Goal: Information Seeking & Learning: Learn about a topic

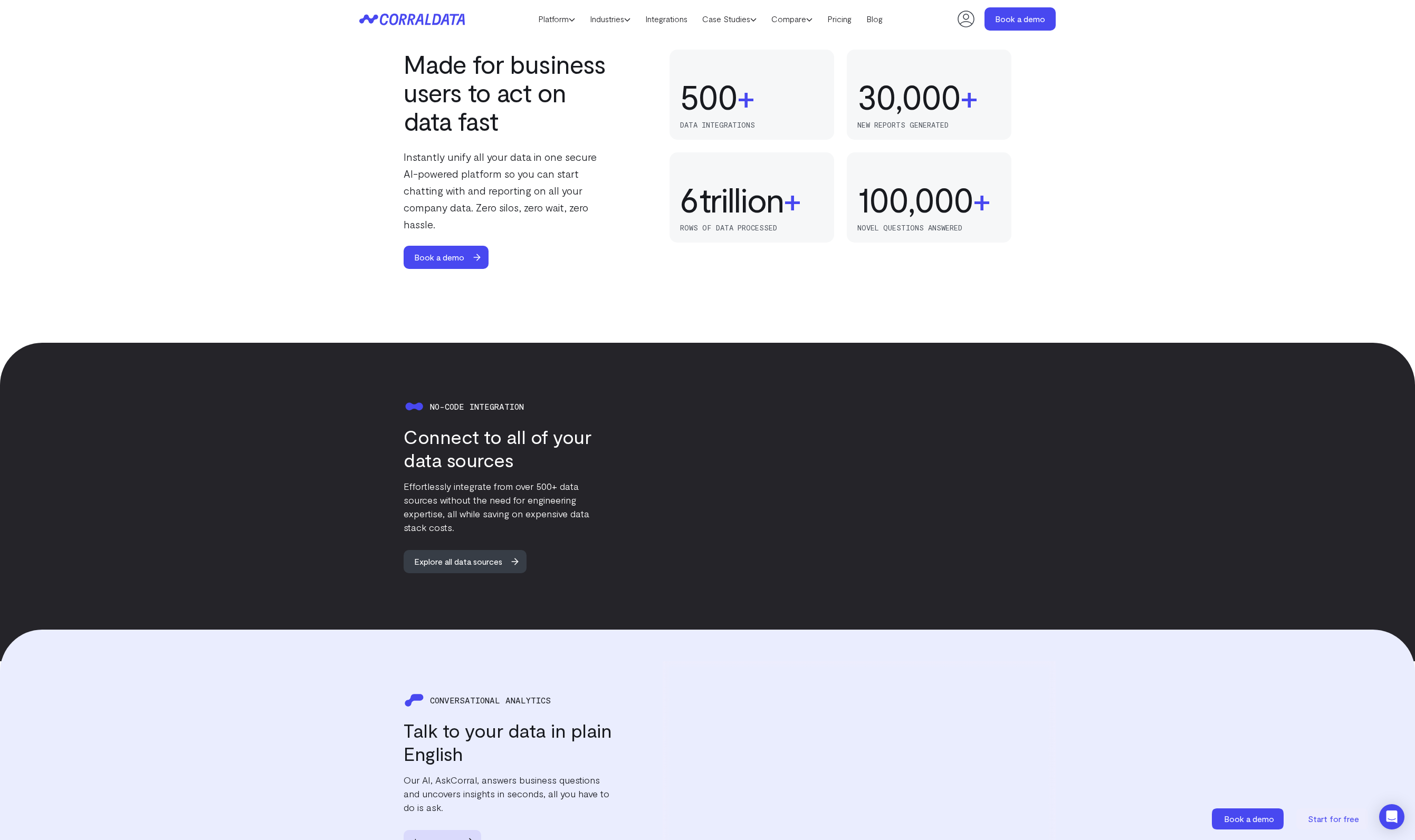
scroll to position [789, 0]
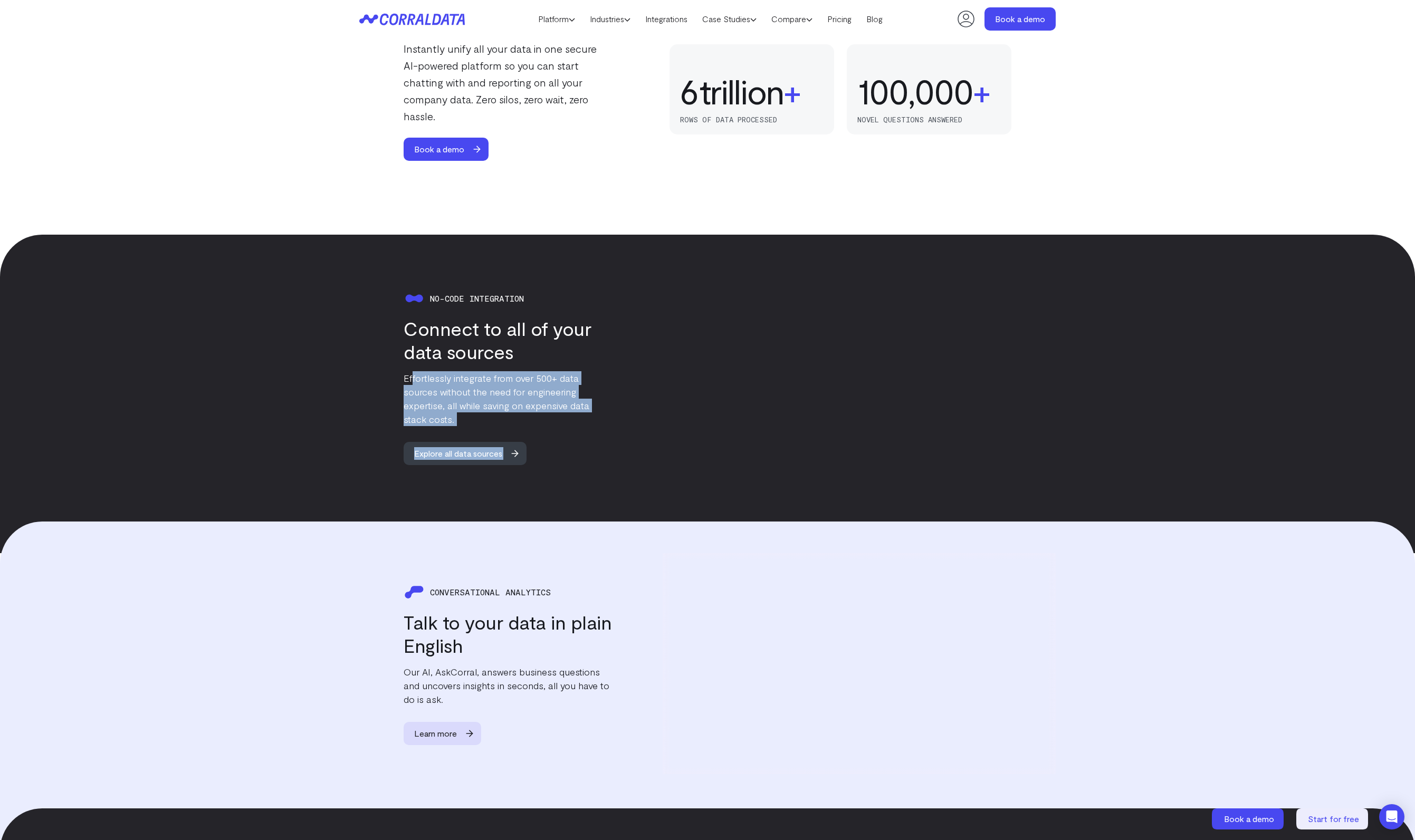
drag, startPoint x: 411, startPoint y: 356, endPoint x: 661, endPoint y: 413, distance: 256.4
click at [661, 413] on div "No-code integration Connect to all of your data sources Effortlessly integrate …" at bounding box center [708, 377] width 696 height 221
click at [661, 412] on div "No-code integration Connect to all of your data sources Effortlessly integrate …" at bounding box center [708, 377] width 696 height 221
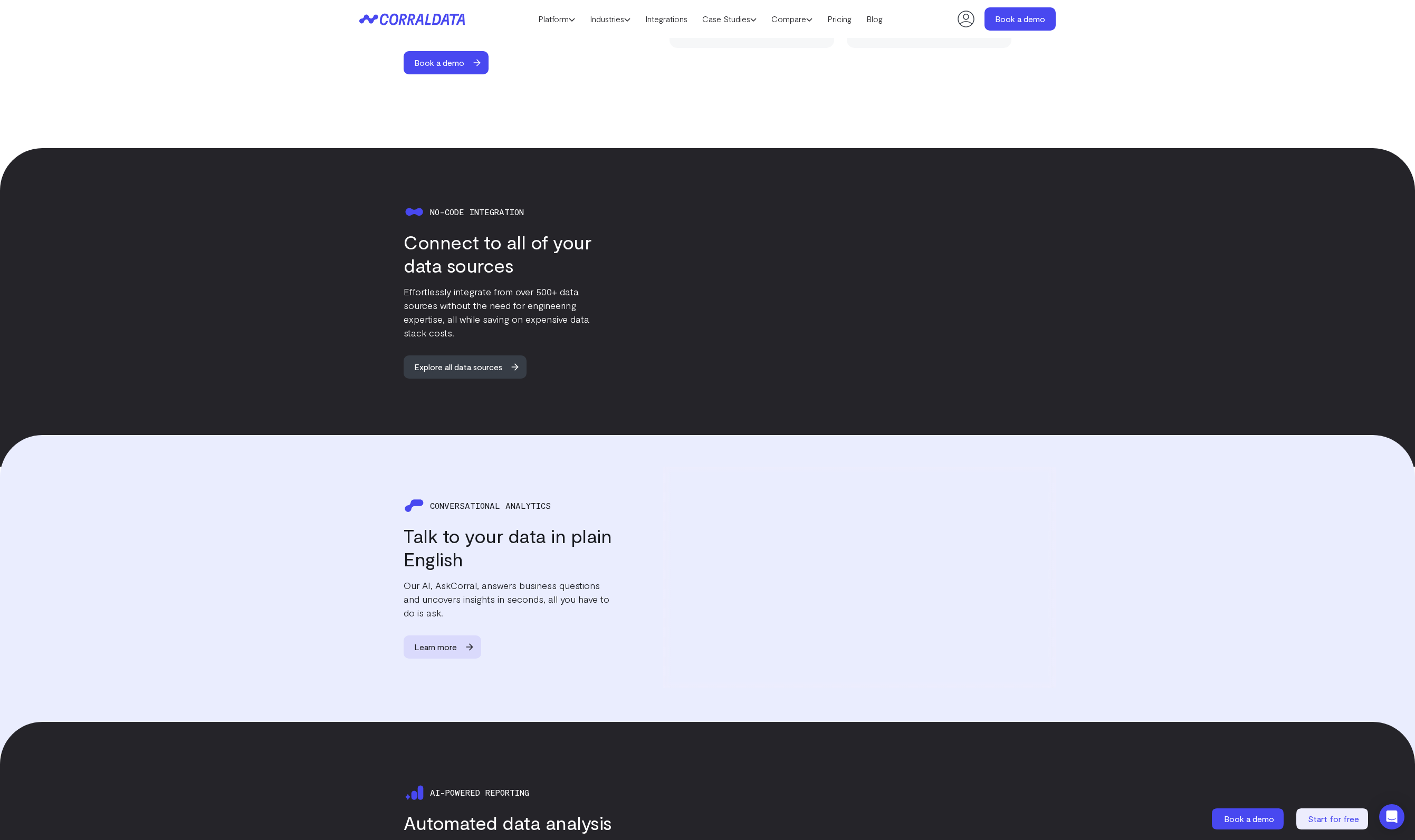
scroll to position [1039, 0]
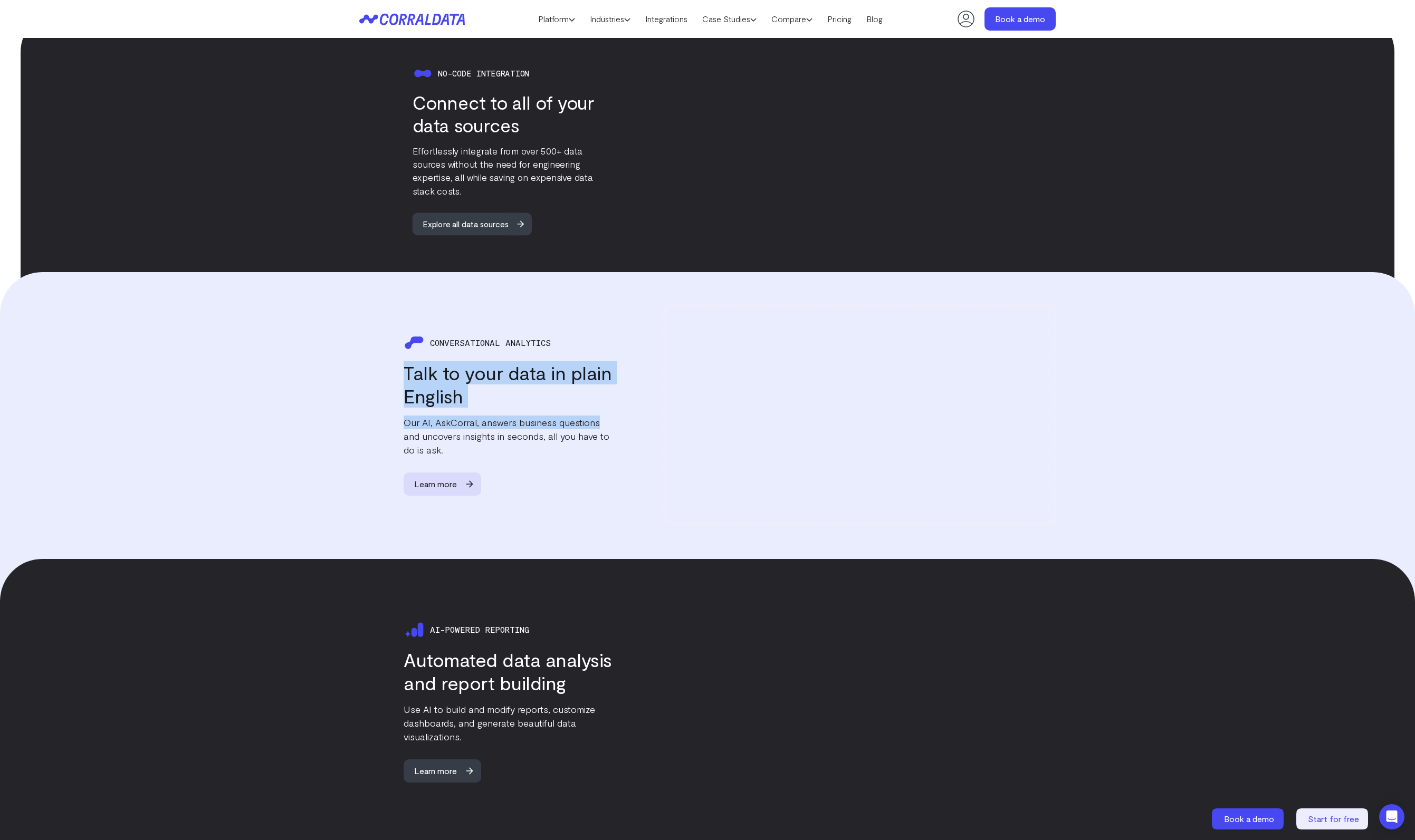
drag, startPoint x: 599, startPoint y: 400, endPoint x: 405, endPoint y: 352, distance: 199.8
click at [406, 352] on div "CONVERSATIONAL ANALYTICS Talk to your data in plain English Our AI, AskCorral, …" at bounding box center [486, 414] width 253 height 163
click at [405, 361] on h3 "Talk to your data in plain English" at bounding box center [508, 384] width 209 height 47
drag, startPoint x: 398, startPoint y: 385, endPoint x: 607, endPoint y: 438, distance: 215.6
click at [607, 438] on div "CONVERSATIONAL ANALYTICS Talk to your data in plain English Our AI, AskCorral, …" at bounding box center [486, 414] width 253 height 163
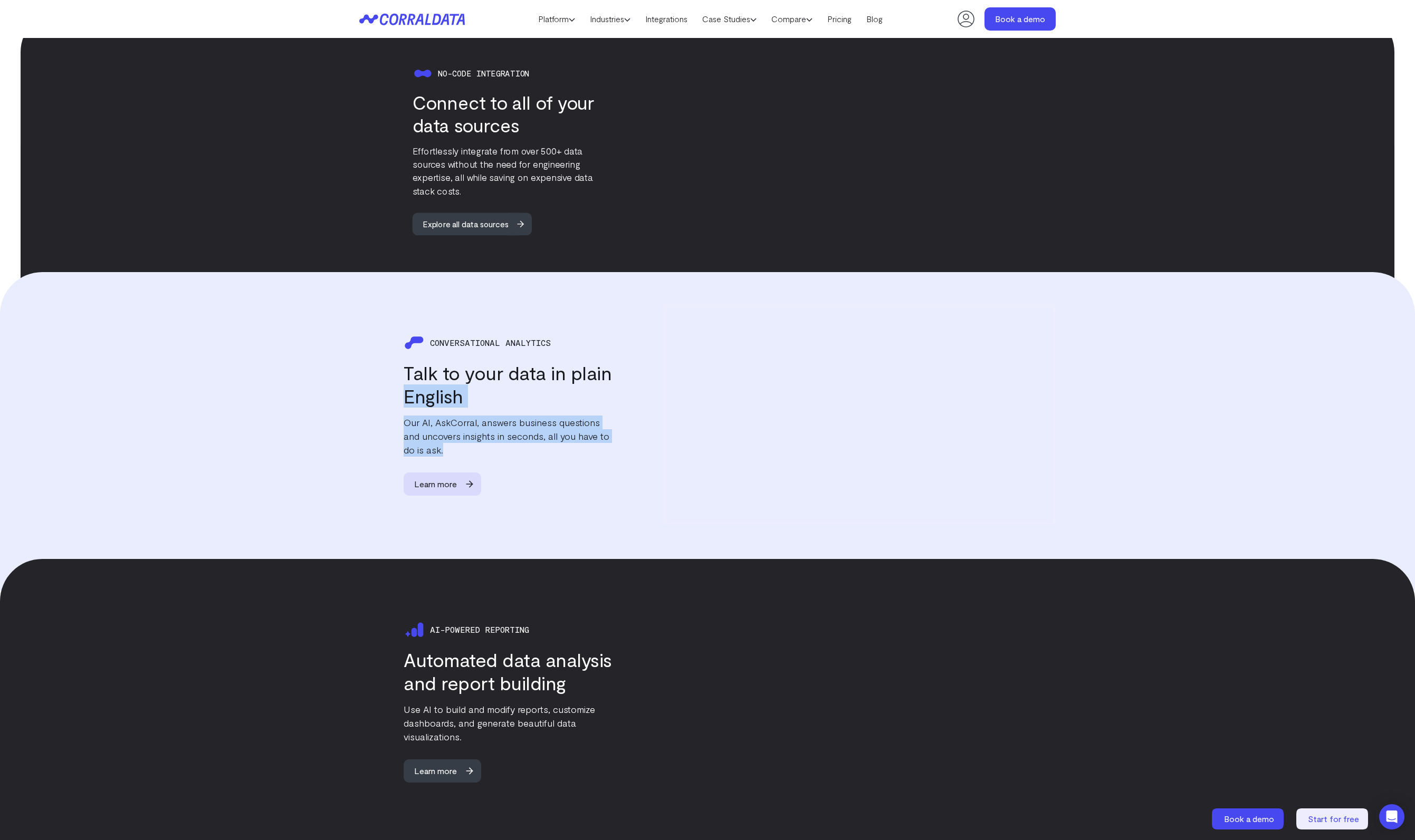
click at [607, 438] on p "Our AI, AskCorral, answers business questions and uncovers insights in seconds,…" at bounding box center [508, 436] width 209 height 41
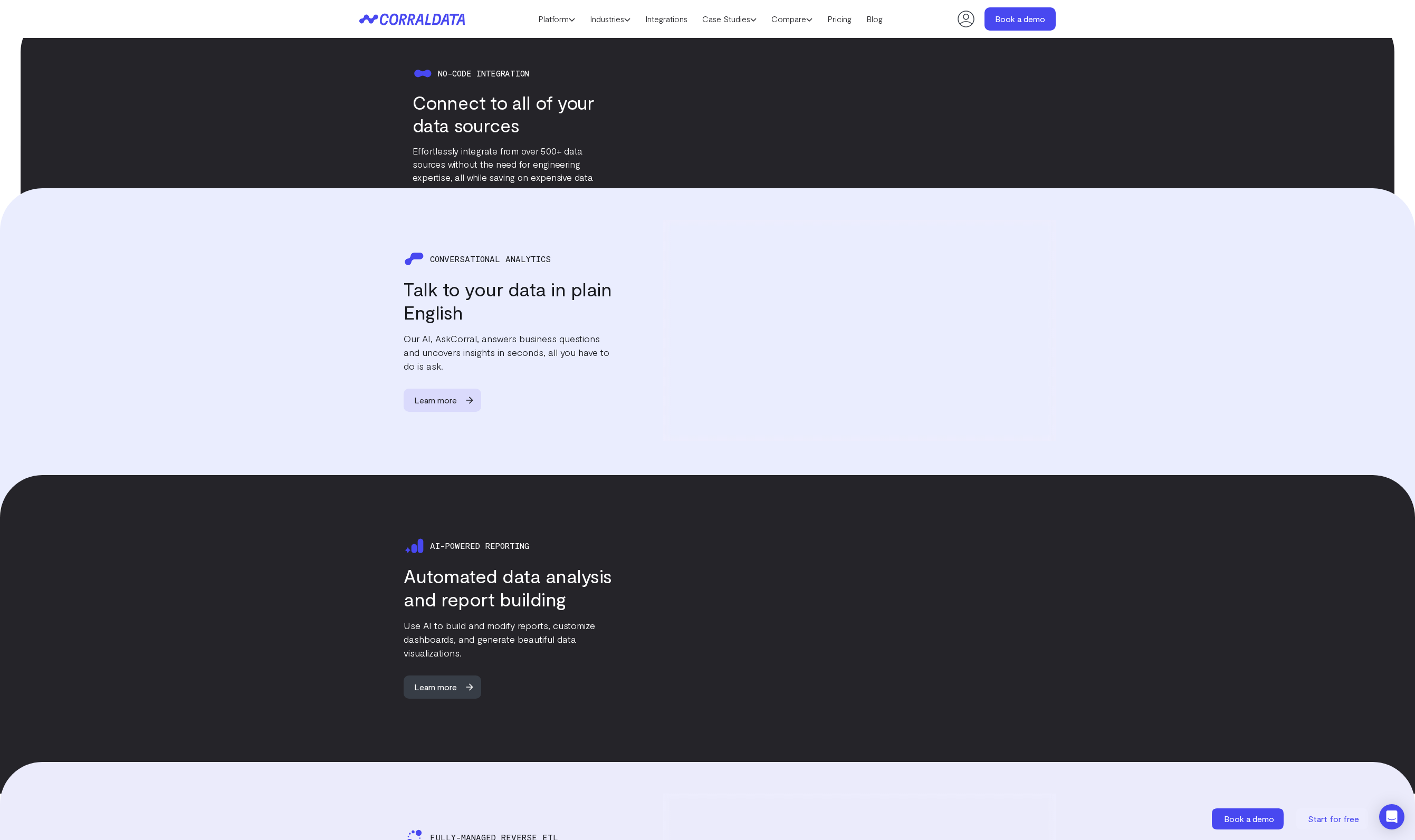
scroll to position [1285, 0]
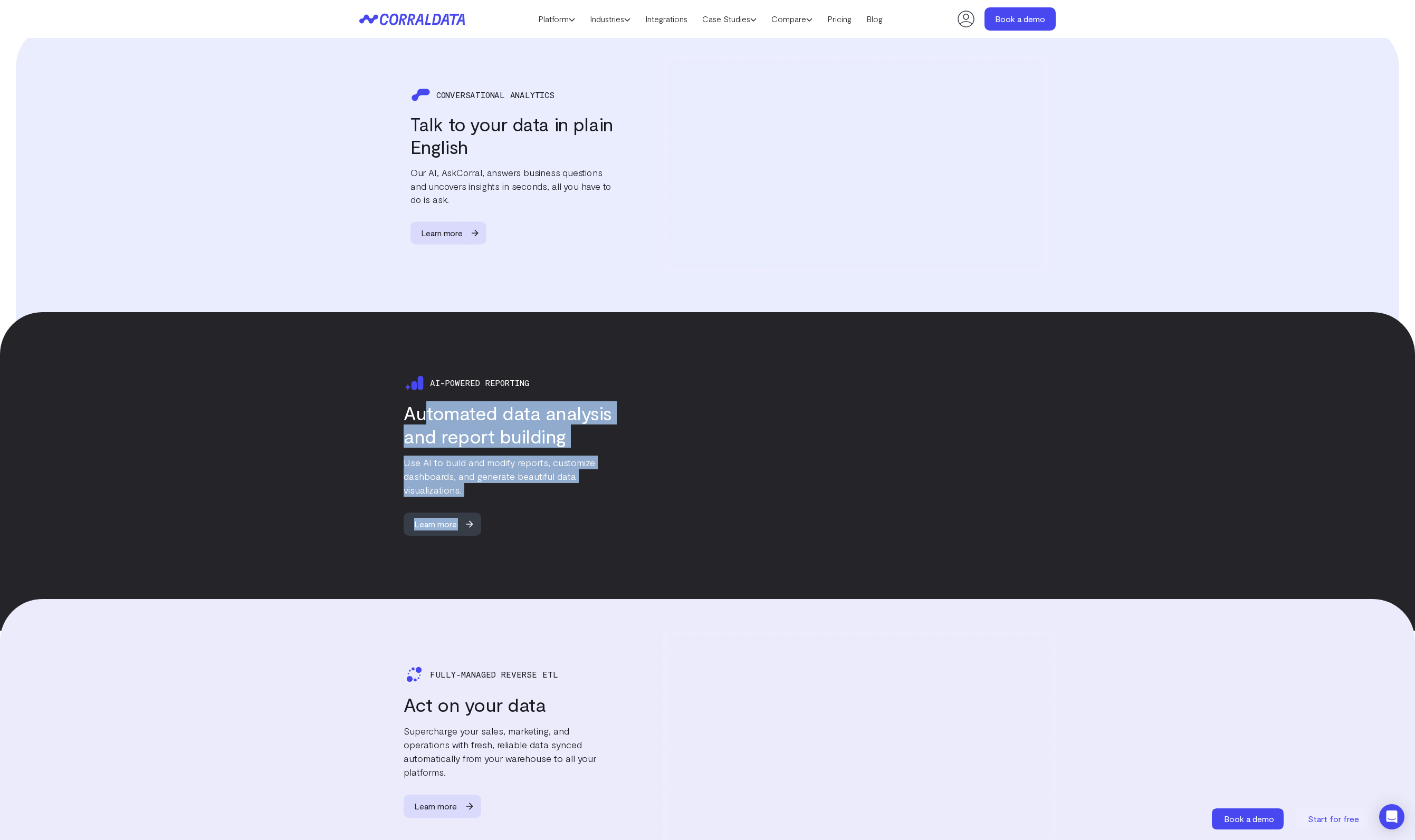
drag, startPoint x: 412, startPoint y: 398, endPoint x: 652, endPoint y: 456, distance: 246.9
click at [652, 456] on div "Ai-powered reporting Automated data analysis and report building Use AI to buil…" at bounding box center [708, 454] width 696 height 221
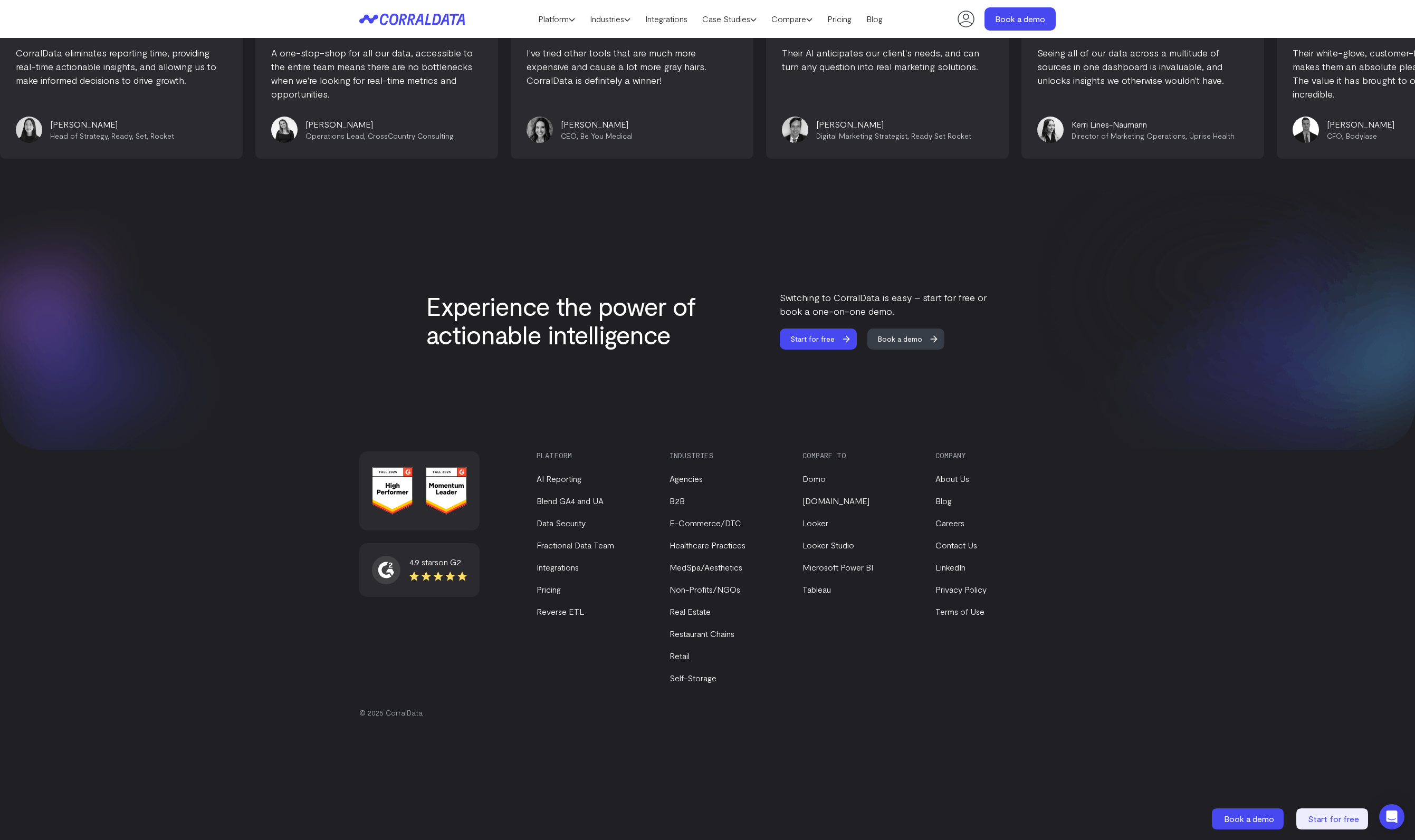
scroll to position [4227, 0]
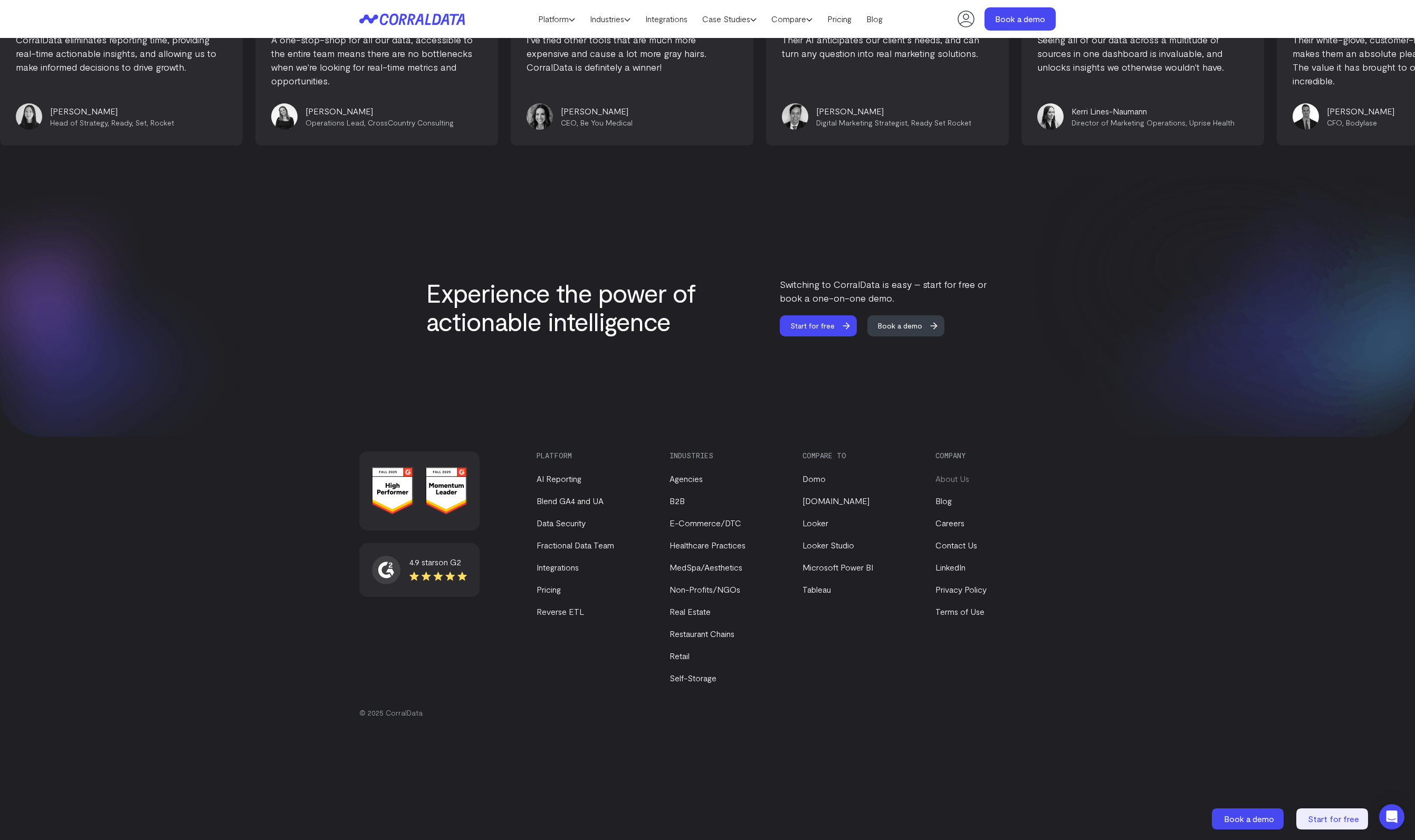
click at [951, 480] on link "About Us" at bounding box center [952, 479] width 34 height 10
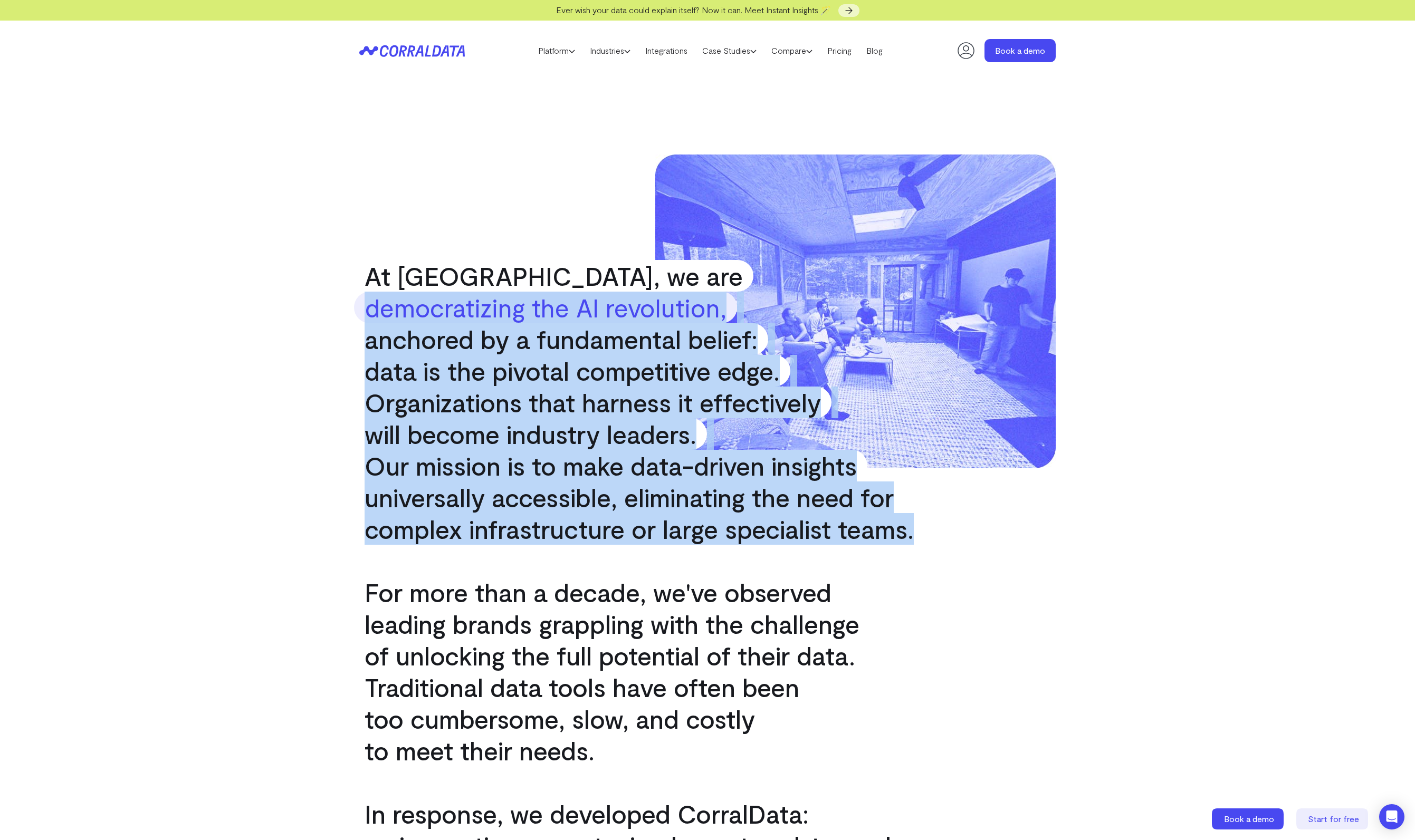
drag, startPoint x: 368, startPoint y: 296, endPoint x: 909, endPoint y: 562, distance: 602.9
click at [909, 562] on div "At CorralData, we are democratizing the AI revolution, anchored by a fundamenta…" at bounding box center [708, 666] width 760 height 1171
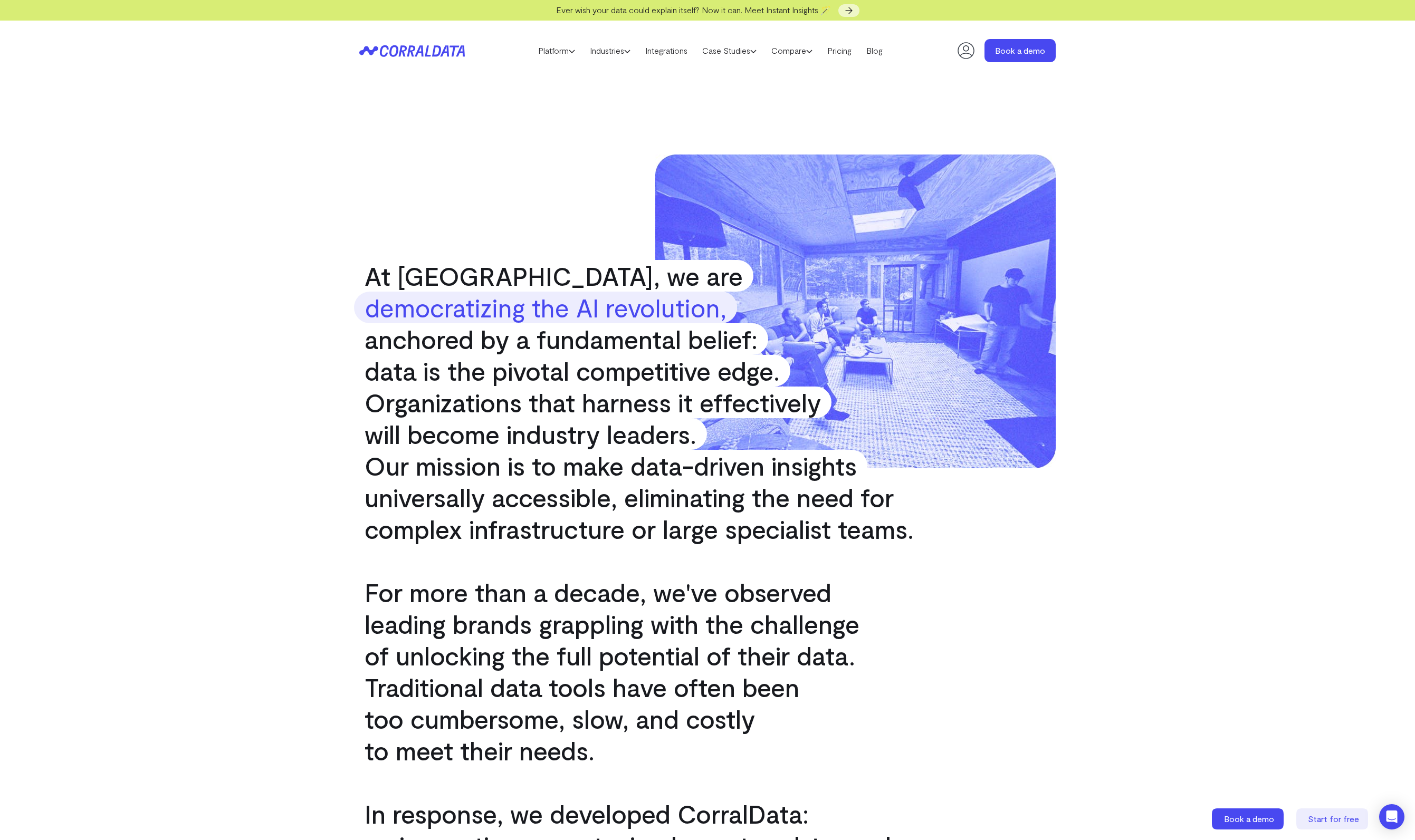
click at [908, 562] on div "At CorralData, we are democratizing the AI revolution, anchored by a fundamenta…" at bounding box center [707, 666] width 707 height 1023
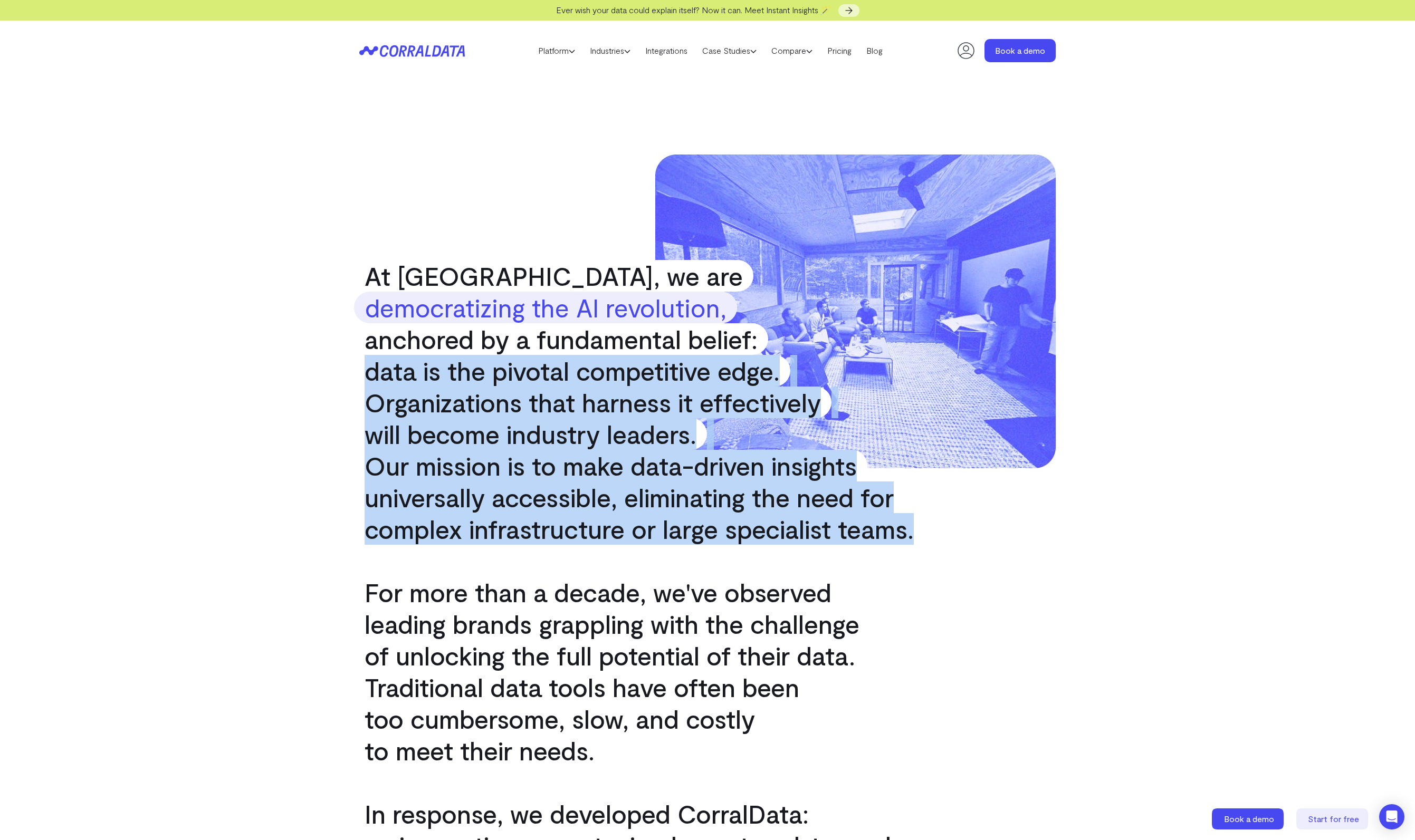
drag, startPoint x: 800, startPoint y: 543, endPoint x: 338, endPoint y: 385, distance: 488.3
click at [338, 385] on div "At CorralData, we are democratizing the AI revolution, anchored by a fundamenta…" at bounding box center [708, 666] width 760 height 1171
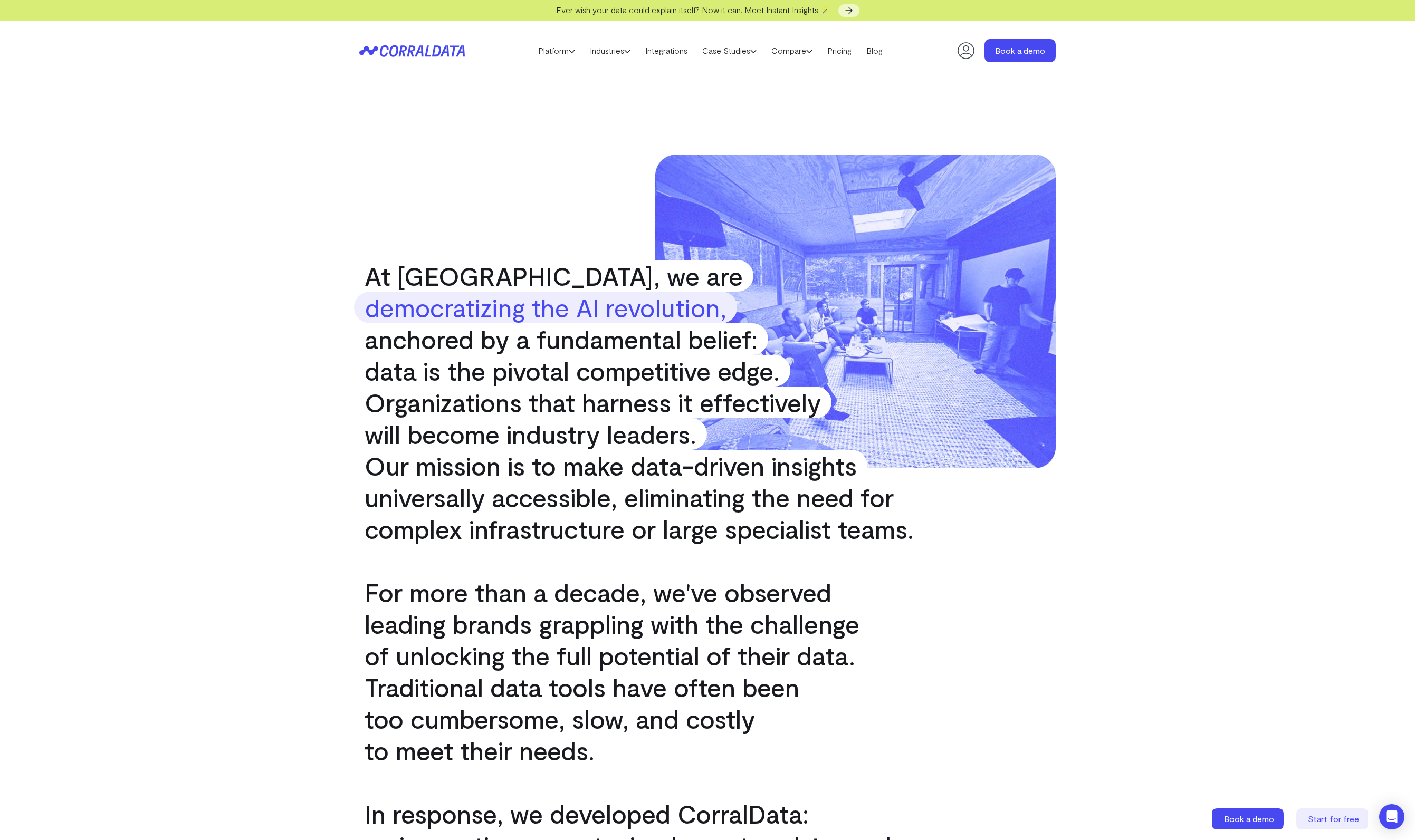
click at [338, 385] on div "At CorralData, we are democratizing the AI revolution, anchored by a fundamenta…" at bounding box center [708, 666] width 760 height 1171
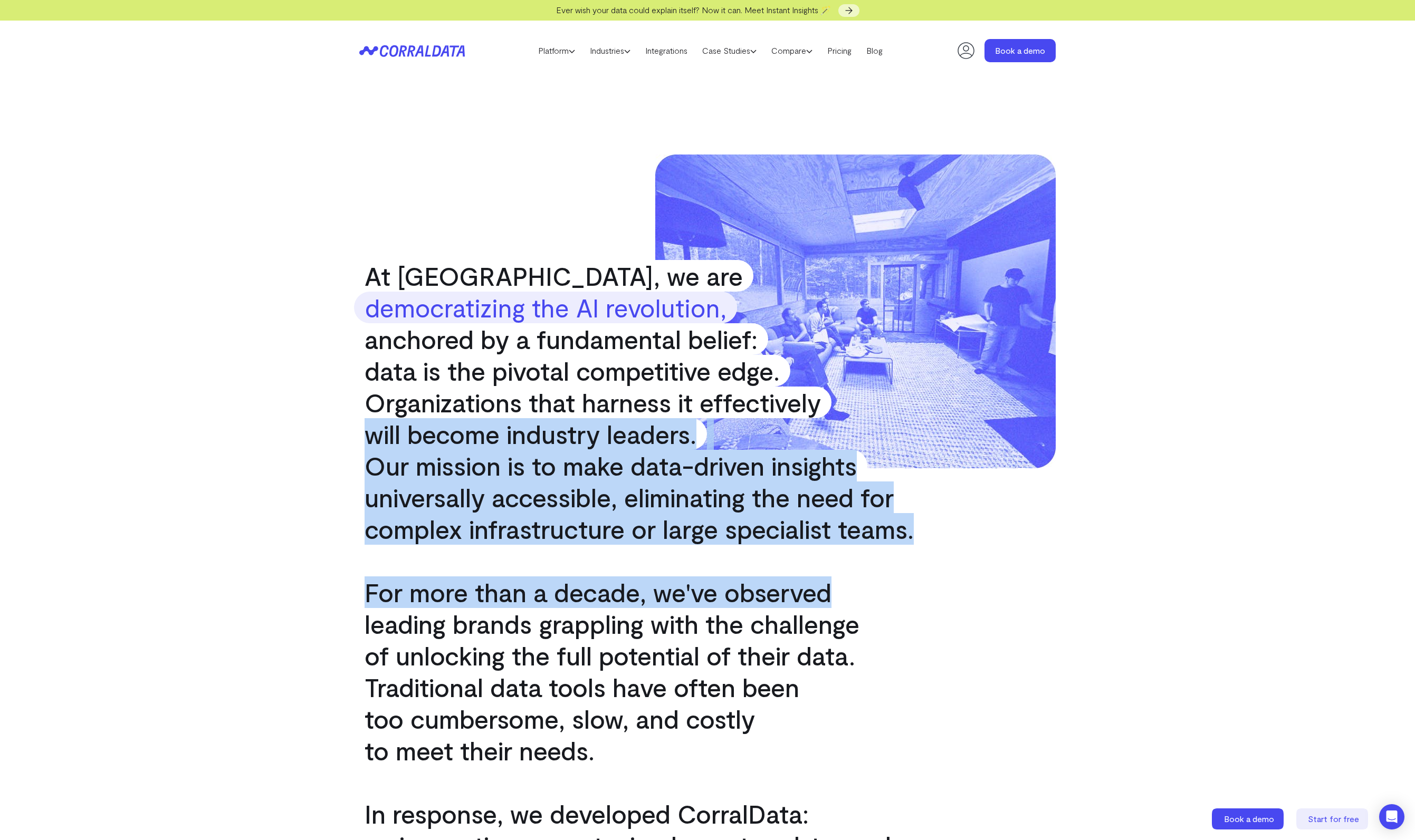
drag, startPoint x: 363, startPoint y: 427, endPoint x: 1028, endPoint y: 581, distance: 682.6
click at [1028, 581] on div "At CorralData, we are democratizing the AI revolution, anchored by a fundamenta…" at bounding box center [707, 666] width 707 height 1023
click at [557, 45] on link "Platform" at bounding box center [556, 50] width 51 height 16
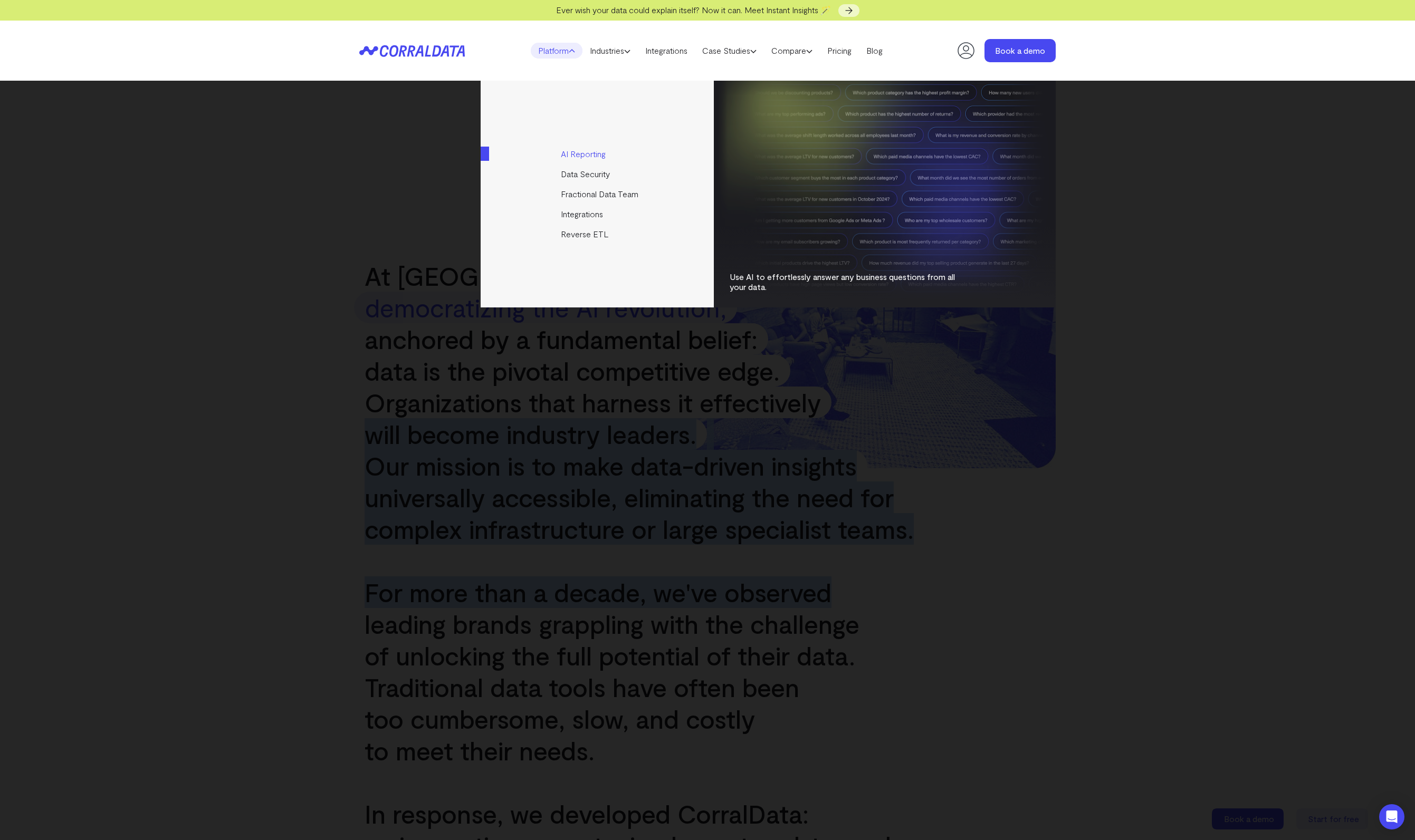
click at [585, 147] on link "AI Reporting" at bounding box center [598, 154] width 235 height 20
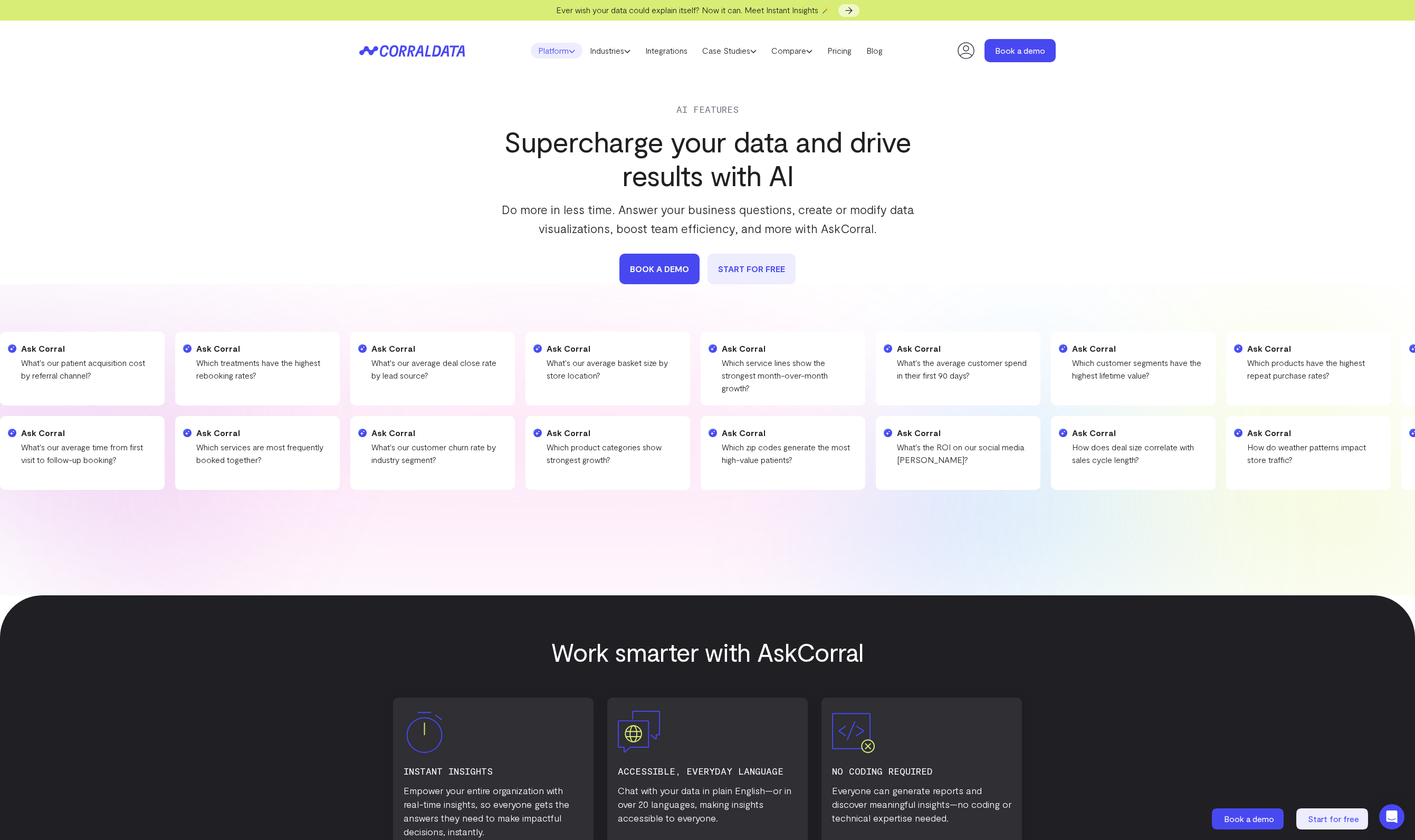
click at [552, 44] on link "Platform" at bounding box center [556, 50] width 51 height 16
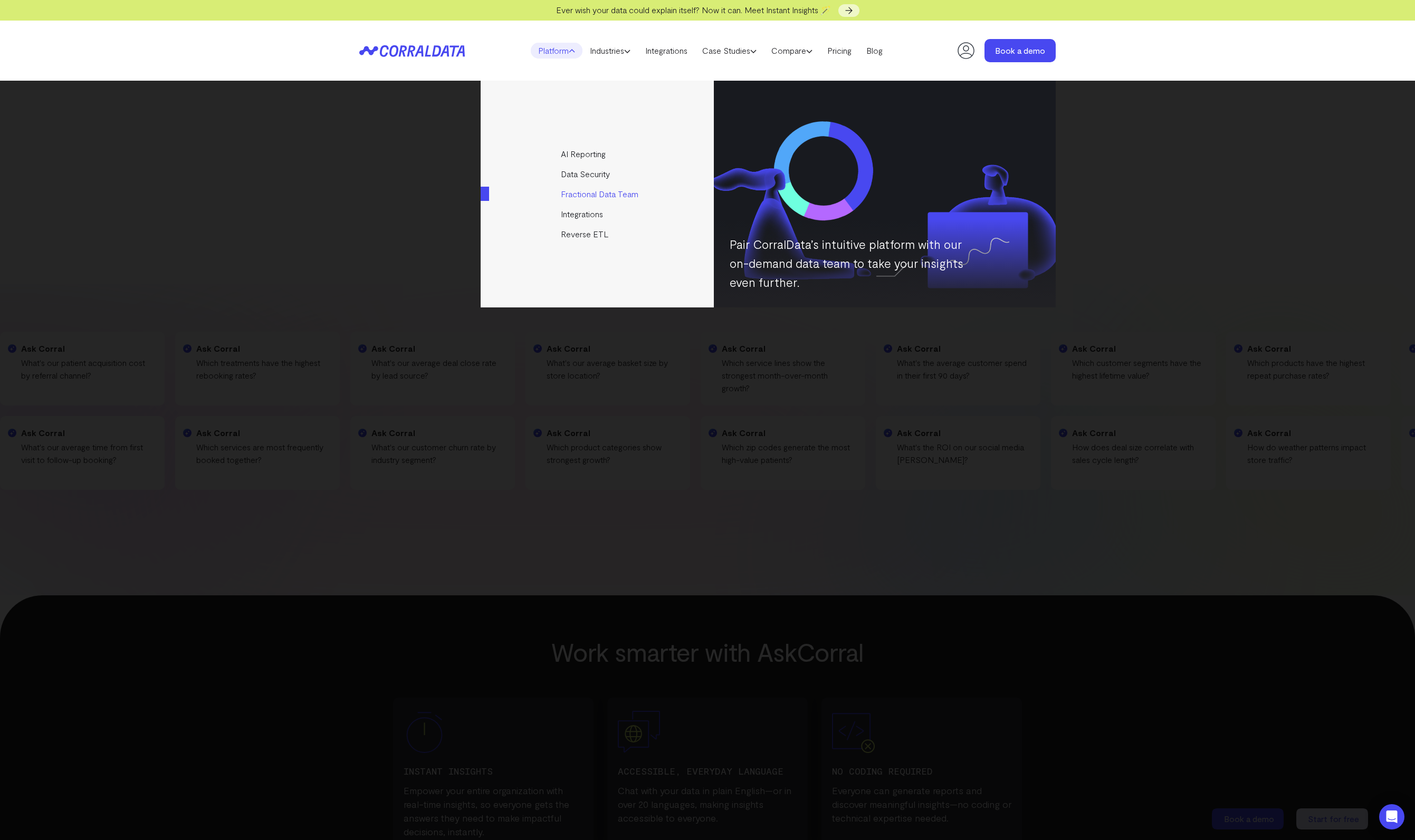
click at [581, 196] on link "Fractional Data Team" at bounding box center [598, 194] width 235 height 20
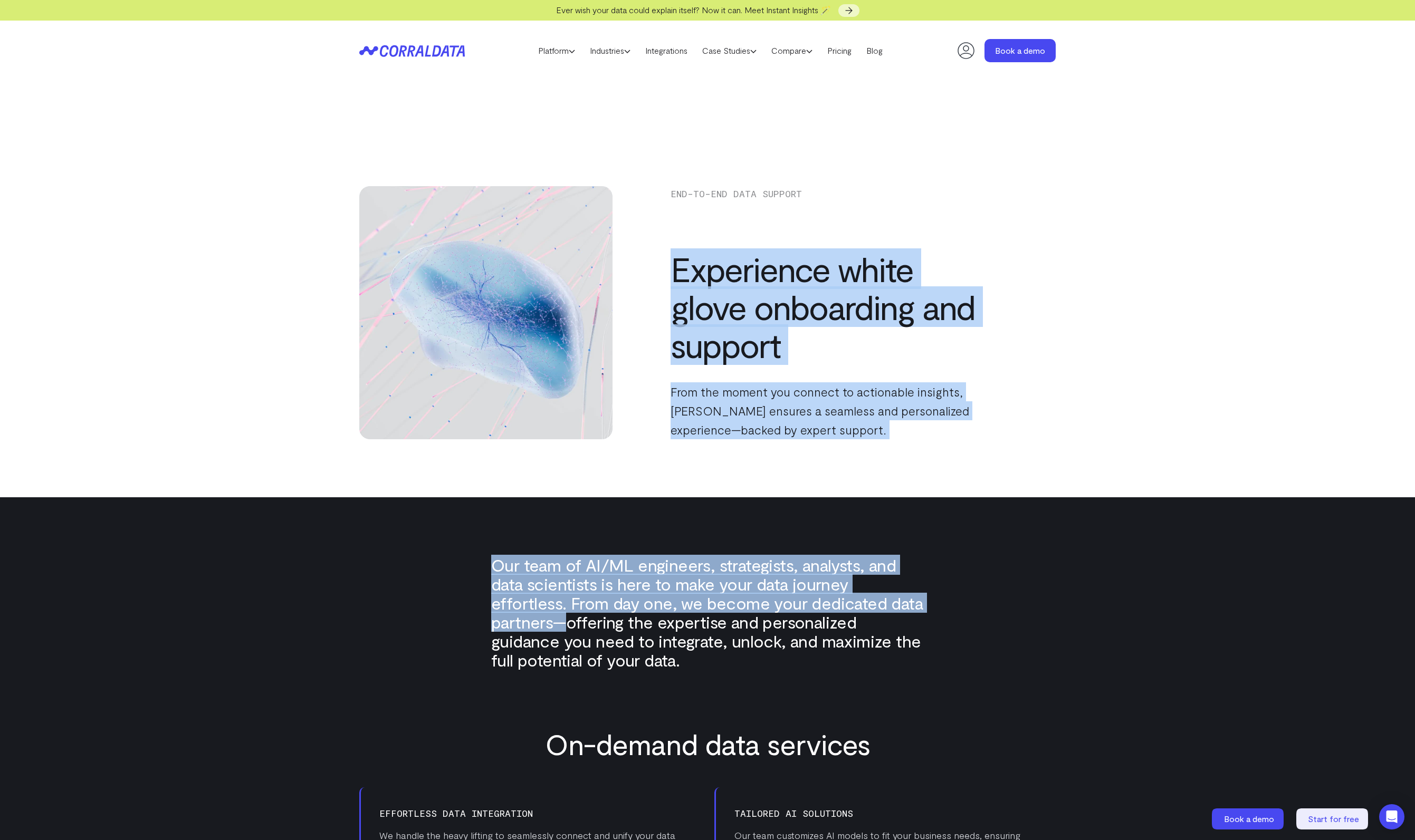
drag, startPoint x: 762, startPoint y: 315, endPoint x: 1085, endPoint y: 599, distance: 430.1
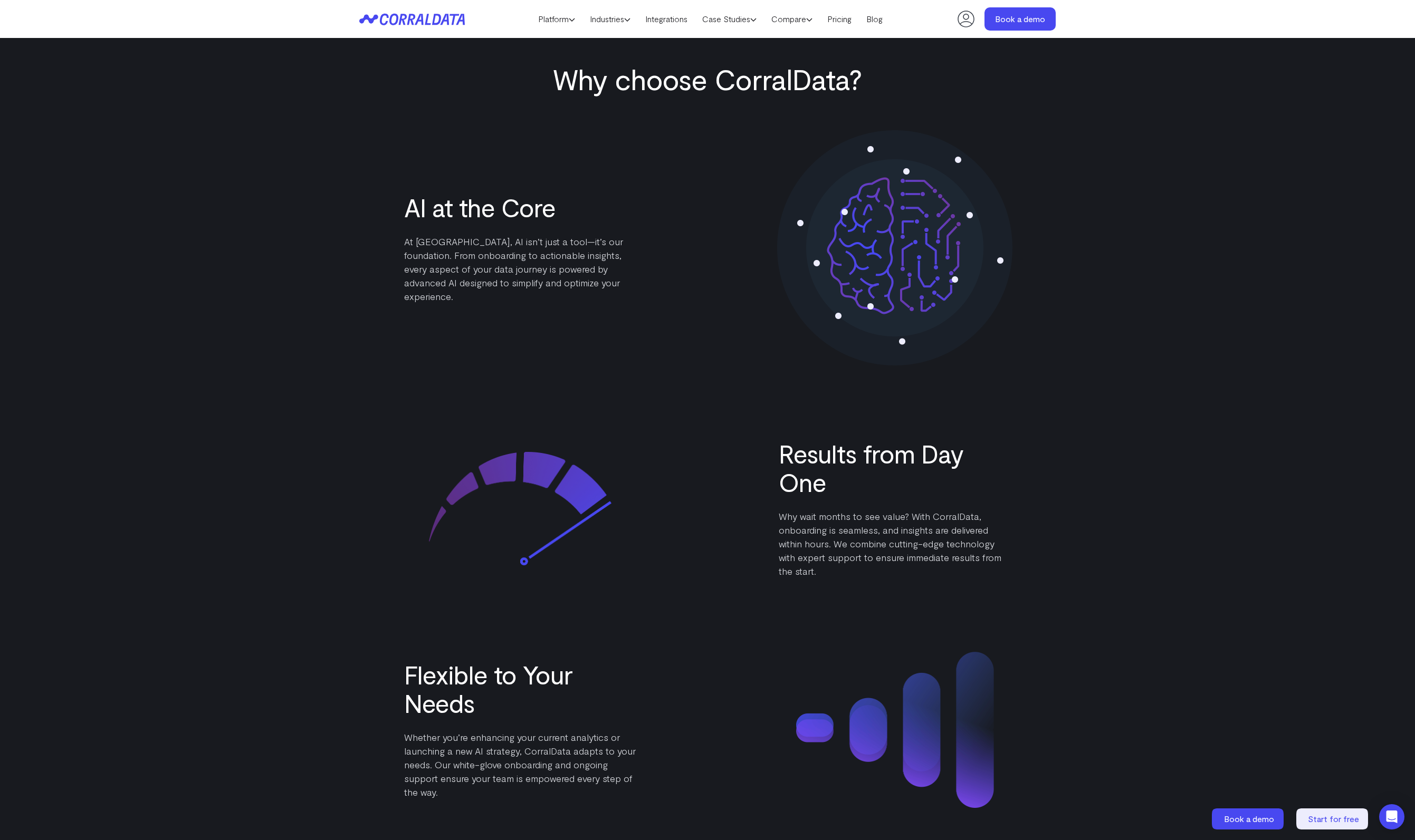
scroll to position [1122, 0]
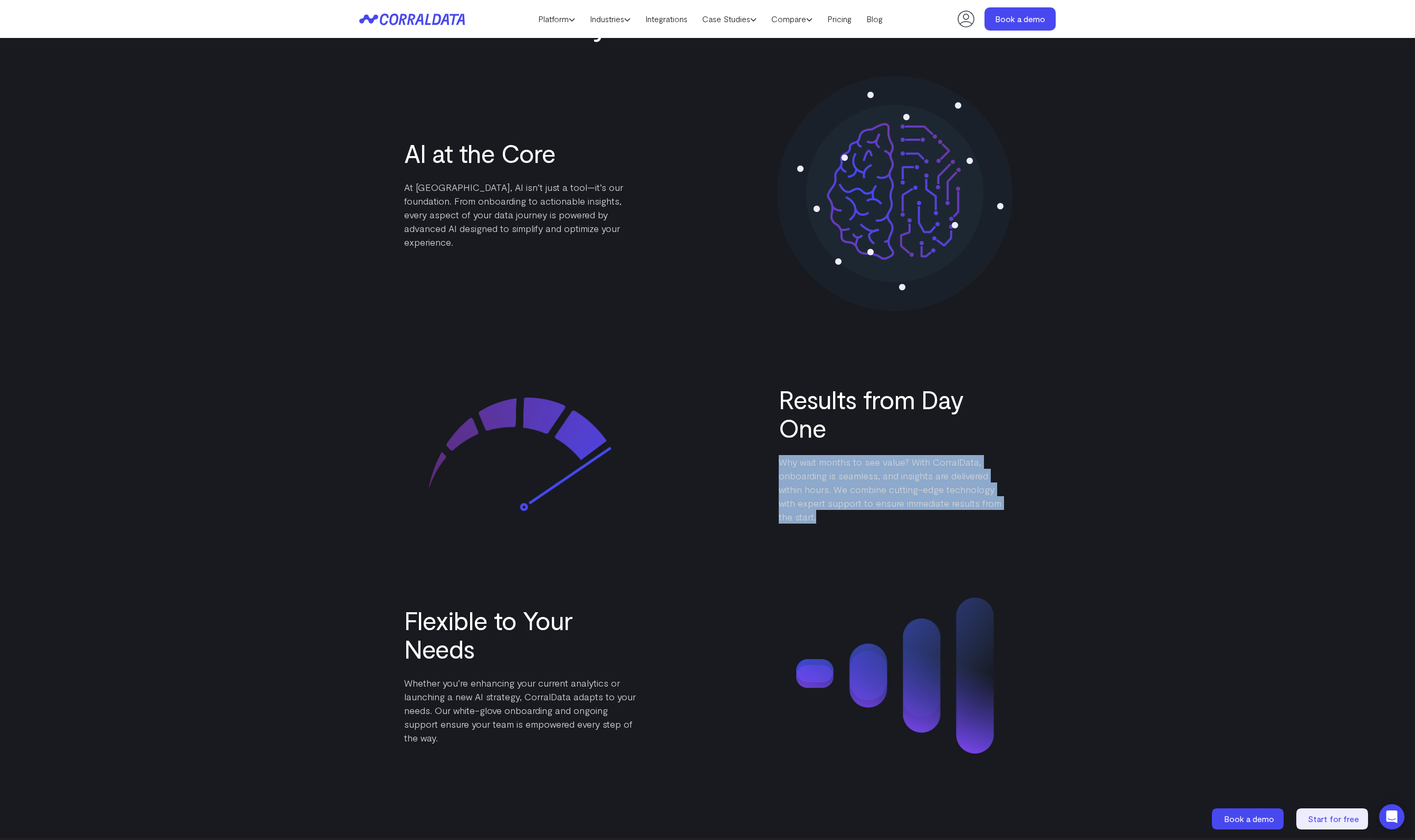
drag, startPoint x: 750, startPoint y: 459, endPoint x: 954, endPoint y: 531, distance: 216.3
click at [954, 532] on div "AI at the Core At CorralData, AI isn’t just a tool—it’s our foundation. From on…" at bounding box center [708, 415] width 696 height 678
click at [954, 531] on div "AI at the Core At CorralData, AI isn’t just a tool—it’s our foundation. From on…" at bounding box center [708, 415] width 696 height 678
drag, startPoint x: 939, startPoint y: 526, endPoint x: 763, endPoint y: 451, distance: 191.3
click at [763, 451] on div "AI at the Core At CorralData, AI isn’t just a tool—it’s our foundation. From on…" at bounding box center [708, 415] width 696 height 678
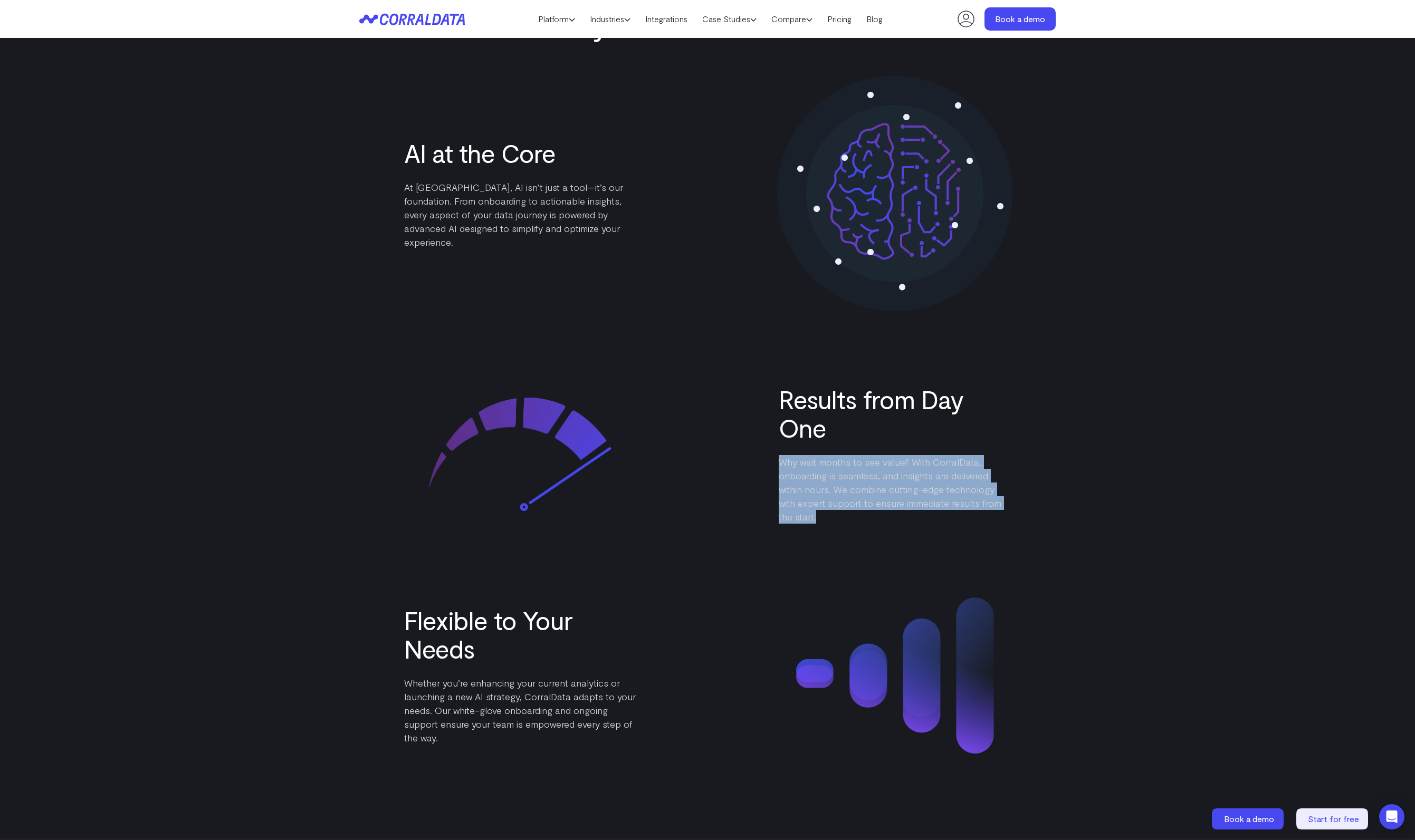
click at [763, 451] on div "Results from Day One Why wait months to see value? With CorralData, onboarding …" at bounding box center [708, 454] width 696 height 139
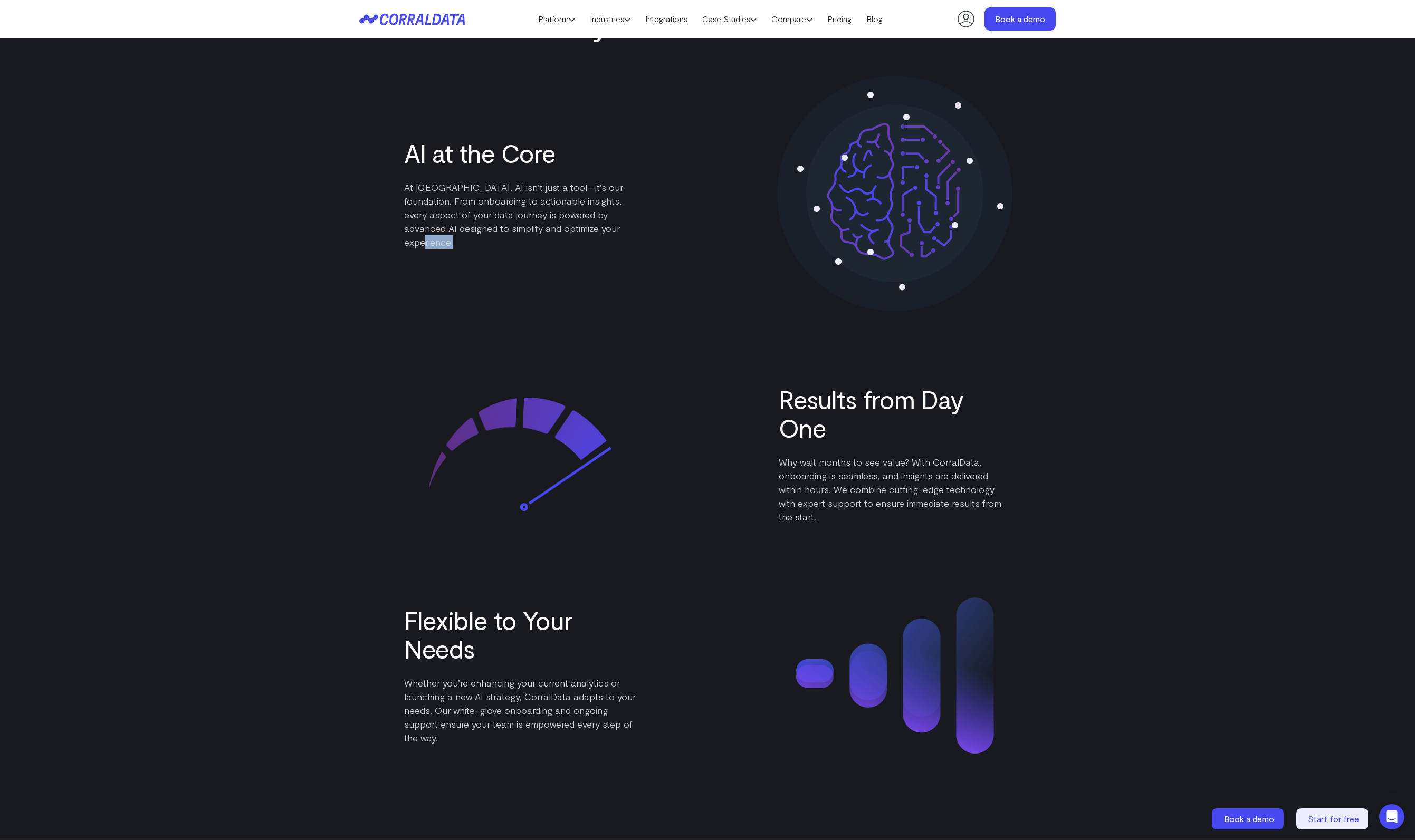
drag, startPoint x: 403, startPoint y: 252, endPoint x: 532, endPoint y: 364, distance: 170.8
click at [532, 363] on div "AI at the Core At CorralData, AI isn’t just a tool—it’s our foundation. From on…" at bounding box center [708, 415] width 696 height 678
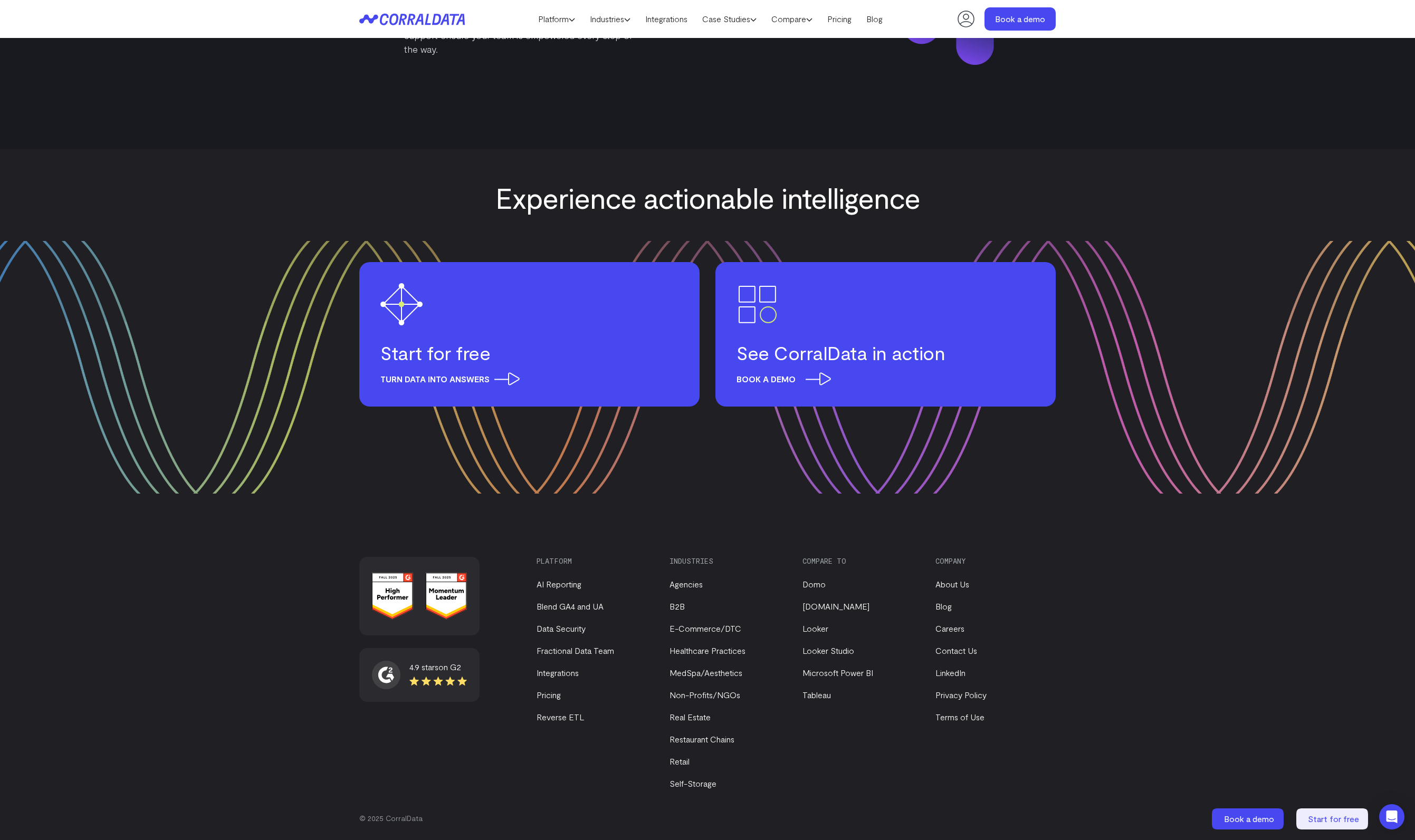
scroll to position [1812, 0]
click at [790, 349] on h3 "See CorralData in action" at bounding box center [885, 351] width 298 height 23
click at [414, 29] on header "Platform AI Reporting Use AI to effortlessly answer any business questions from…" at bounding box center [708, 19] width 696 height 38
click at [411, 21] on icon at bounding box center [405, 19] width 51 height 11
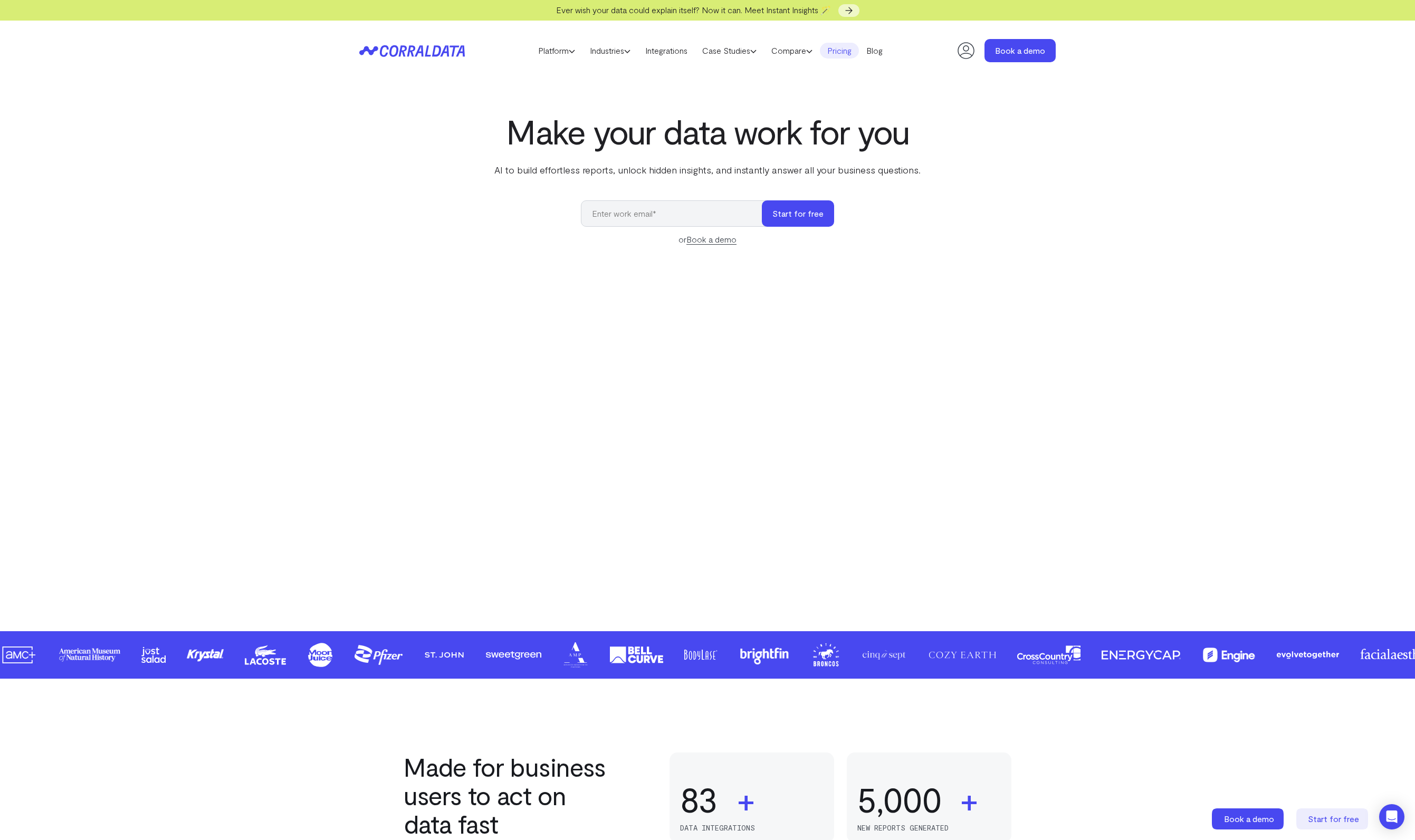
click at [859, 50] on link "Pricing" at bounding box center [840, 50] width 39 height 16
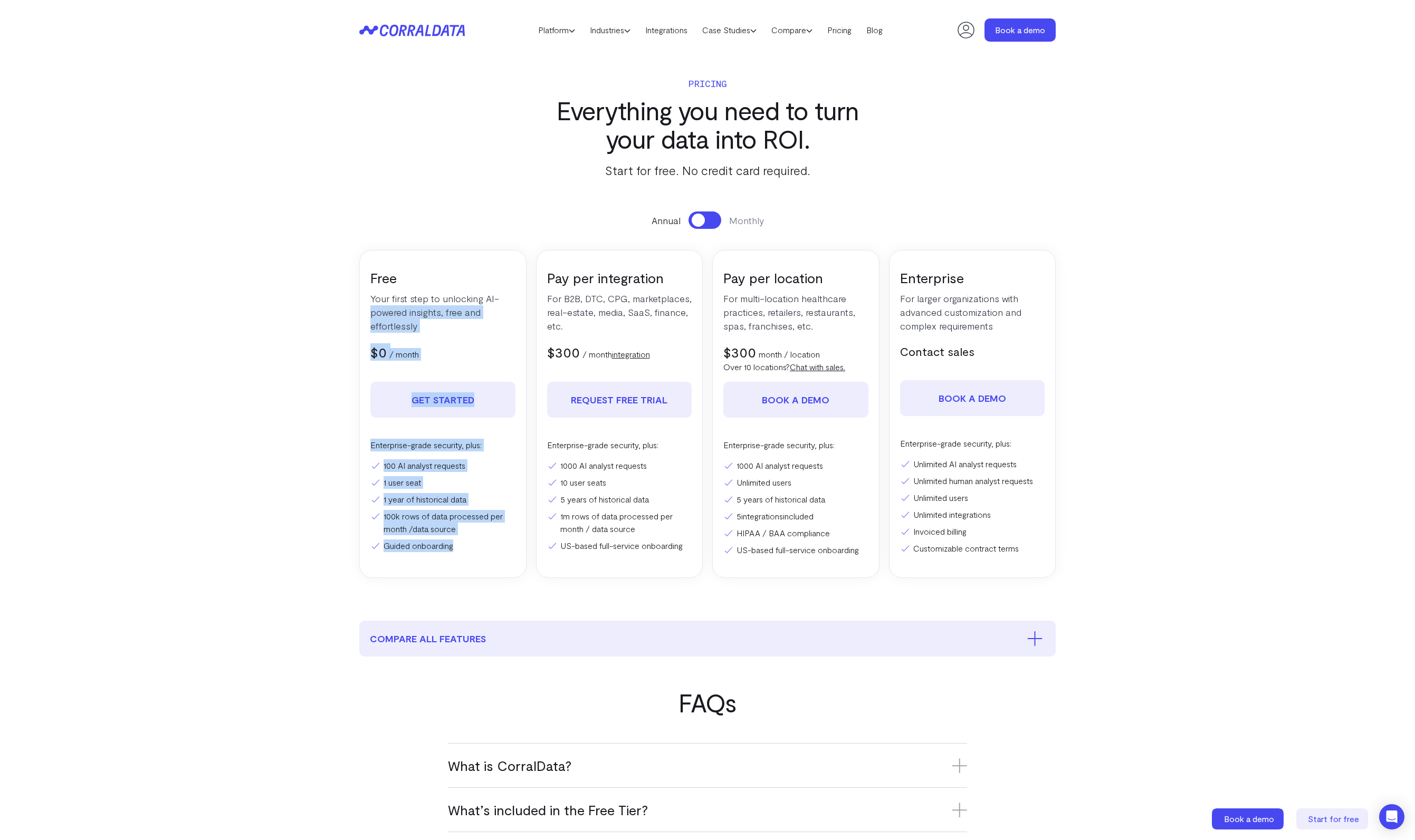
drag, startPoint x: 357, startPoint y: 308, endPoint x: 486, endPoint y: 561, distance: 284.0
click at [486, 561] on section "Pricing Everything you need to turn your data into ROI. Start for free. No cred…" at bounding box center [708, 341] width 760 height 561
click at [486, 561] on div "Free Your first step to unlocking AI-powered insights, free and effortlessly $0…" at bounding box center [443, 414] width 168 height 328
drag, startPoint x: 481, startPoint y: 556, endPoint x: 369, endPoint y: 471, distance: 140.6
click at [369, 472] on div "Free Your first step to unlocking AI-powered insights, free and effortlessly $0…" at bounding box center [443, 414] width 168 height 328
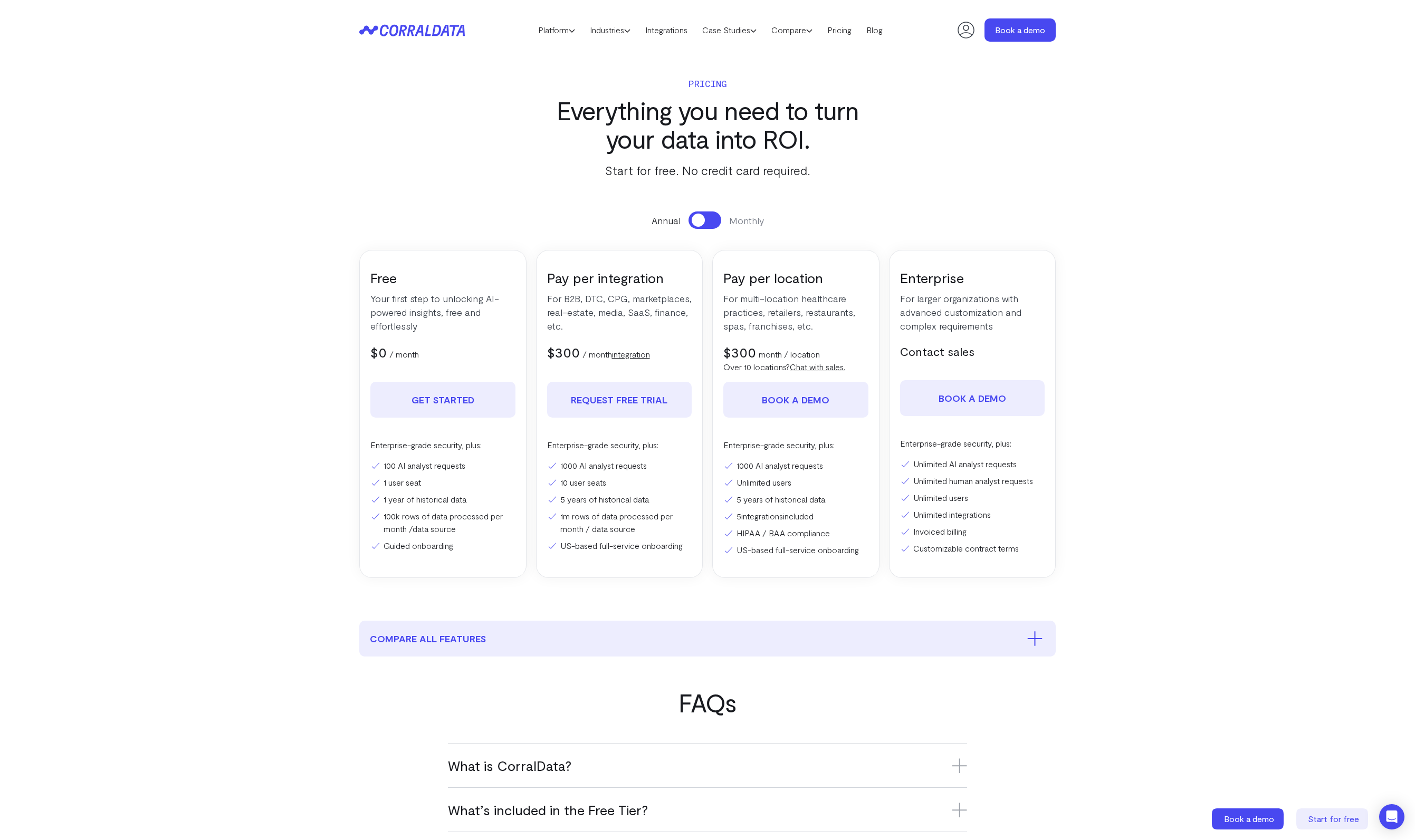
click at [369, 471] on div "Free Your first step to unlocking AI-powered insights, free and effortlessly $0…" at bounding box center [443, 414] width 168 height 328
drag, startPoint x: 559, startPoint y: 293, endPoint x: 611, endPoint y: 325, distance: 61.1
click at [611, 325] on p "For B2B, DTC, CPG, marketplaces, real-estate, media, SaaS, finance, etc." at bounding box center [620, 312] width 146 height 41
click at [611, 326] on p "For B2B, DTC, CPG, marketplaces, real-estate, media, SaaS, finance, etc." at bounding box center [620, 312] width 146 height 41
drag, startPoint x: 604, startPoint y: 327, endPoint x: 550, endPoint y: 297, distance: 61.8
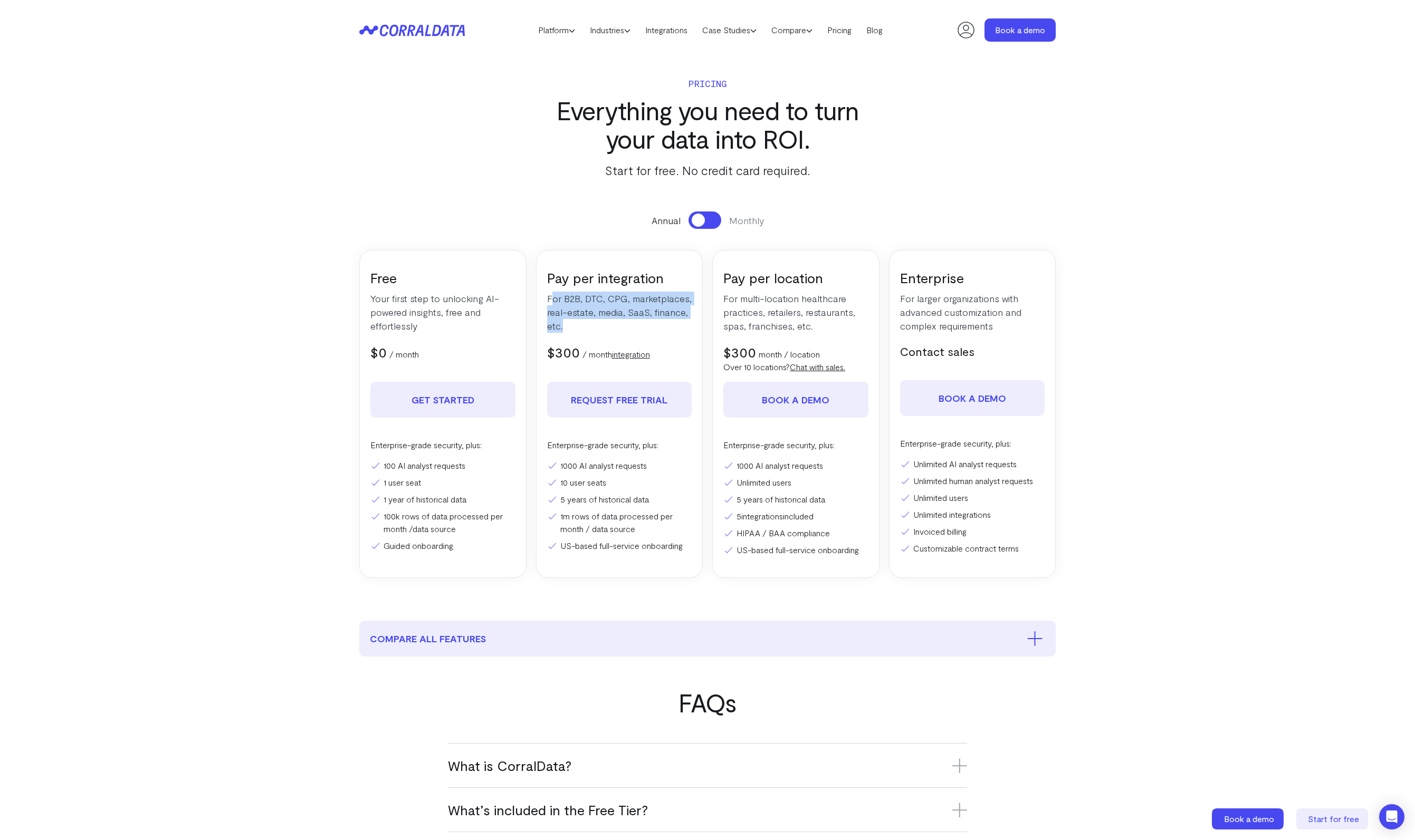
click at [550, 297] on p "For B2B, DTC, CPG, marketplaces, real-estate, media, SaaS, finance, etc." at bounding box center [620, 312] width 146 height 41
click at [550, 298] on p "For B2B, DTC, CPG, marketplaces, real-estate, media, SaaS, finance, etc." at bounding box center [620, 312] width 146 height 41
click at [409, 22] on header "Platform AI Reporting Use AI to effortlessly answer any business questions from…" at bounding box center [708, 30] width 696 height 60
click at [405, 28] on icon at bounding box center [405, 30] width 51 height 11
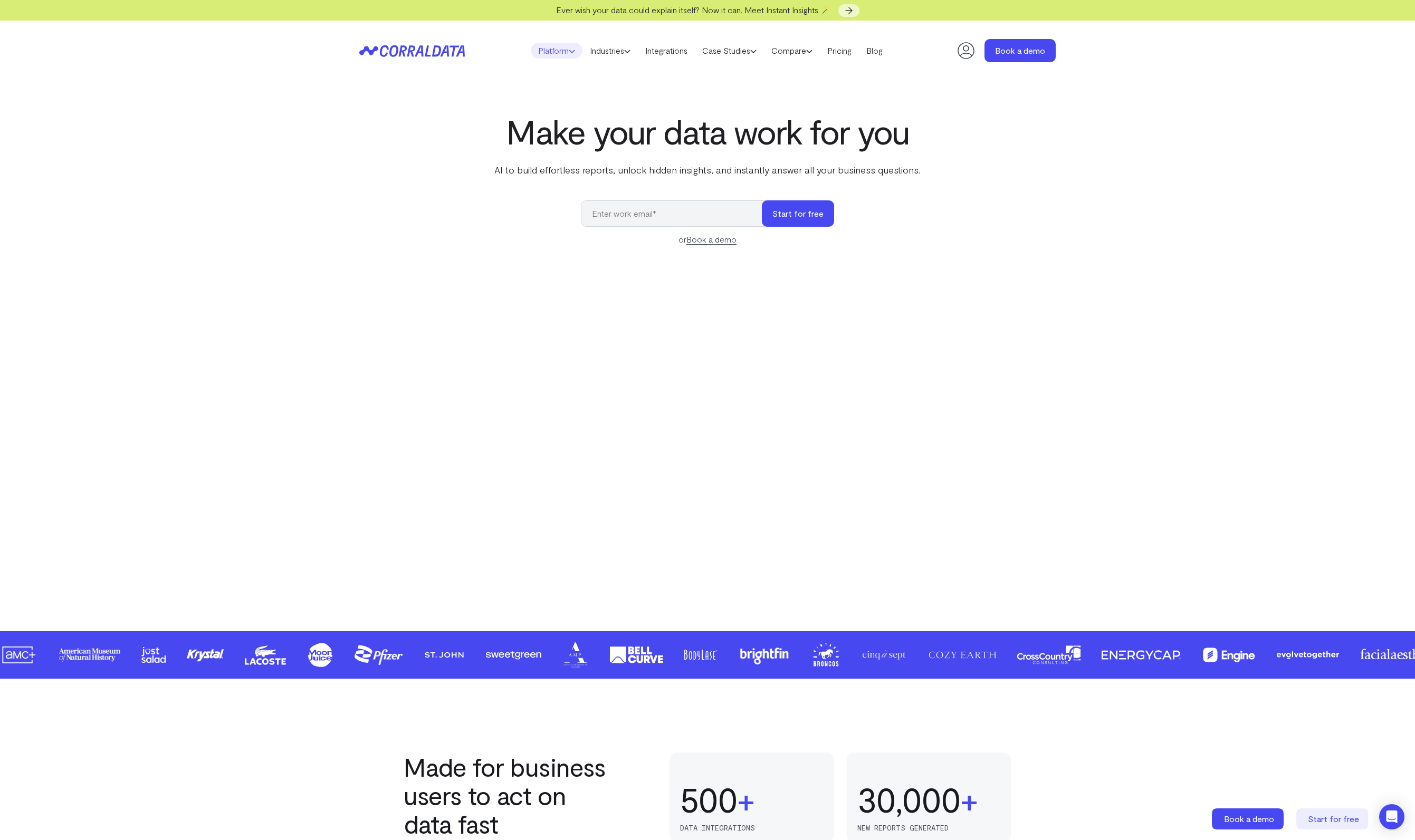
click at [537, 54] on link "Platform" at bounding box center [556, 50] width 51 height 16
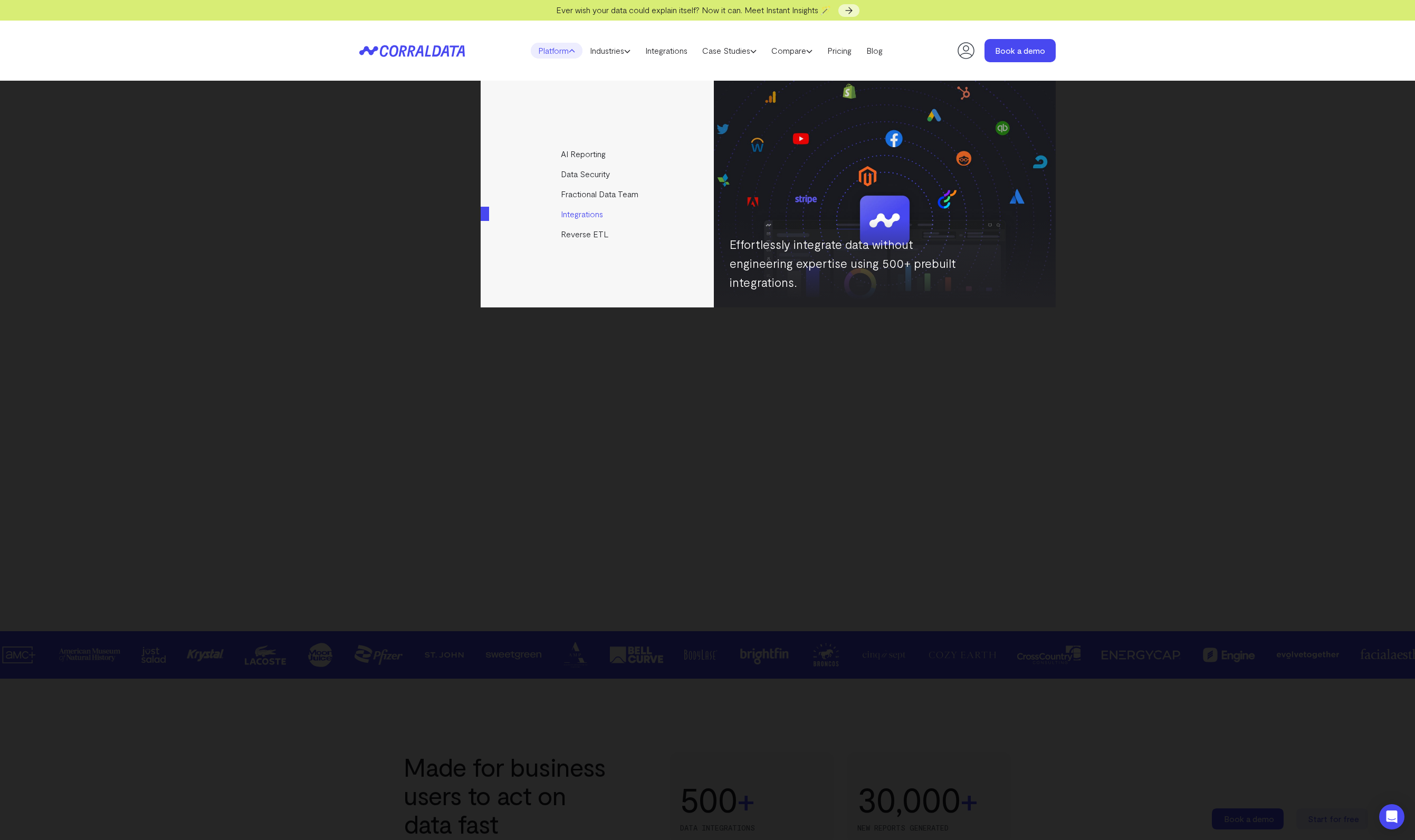
click at [586, 218] on link "Integrations" at bounding box center [598, 214] width 235 height 20
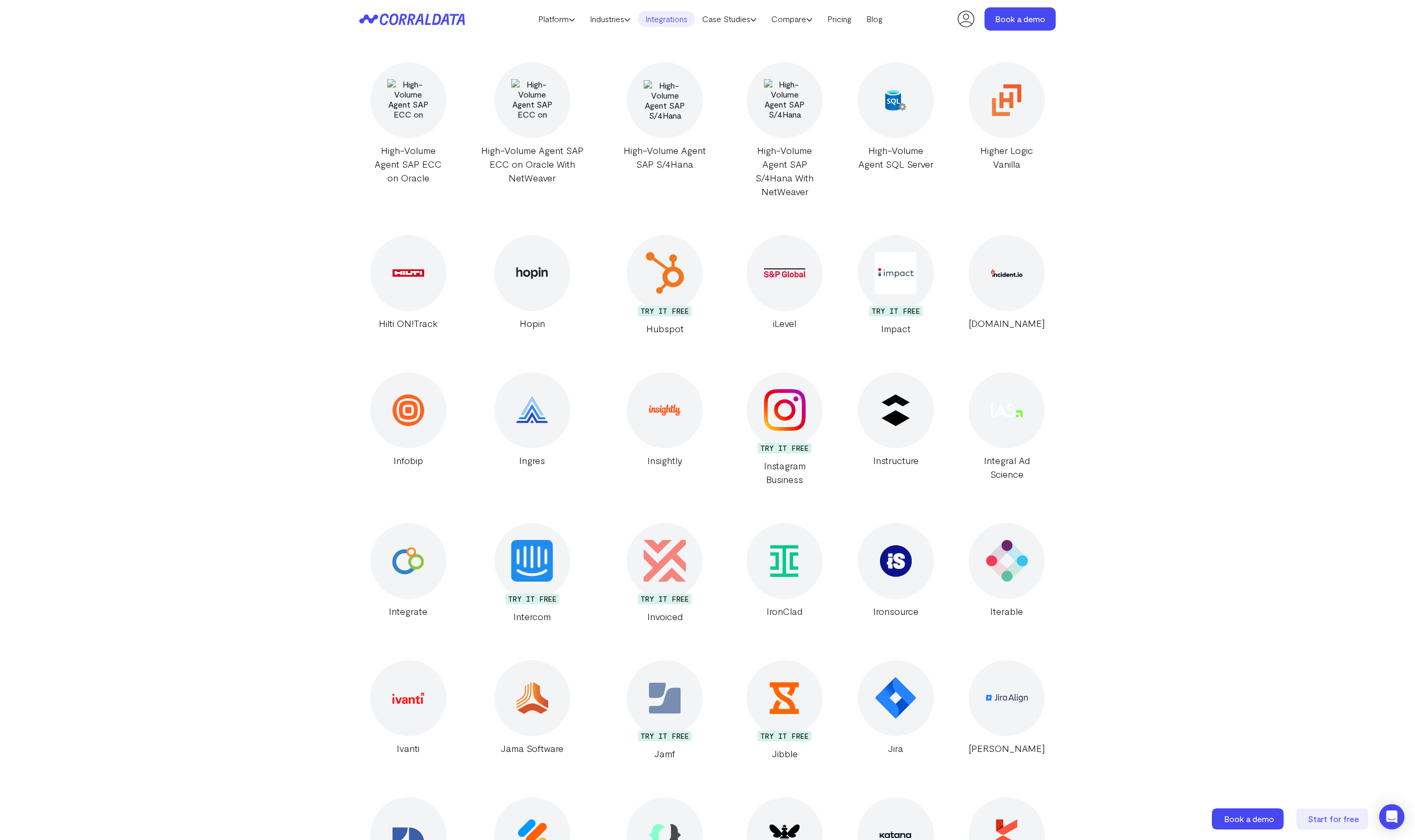
scroll to position [8613, 0]
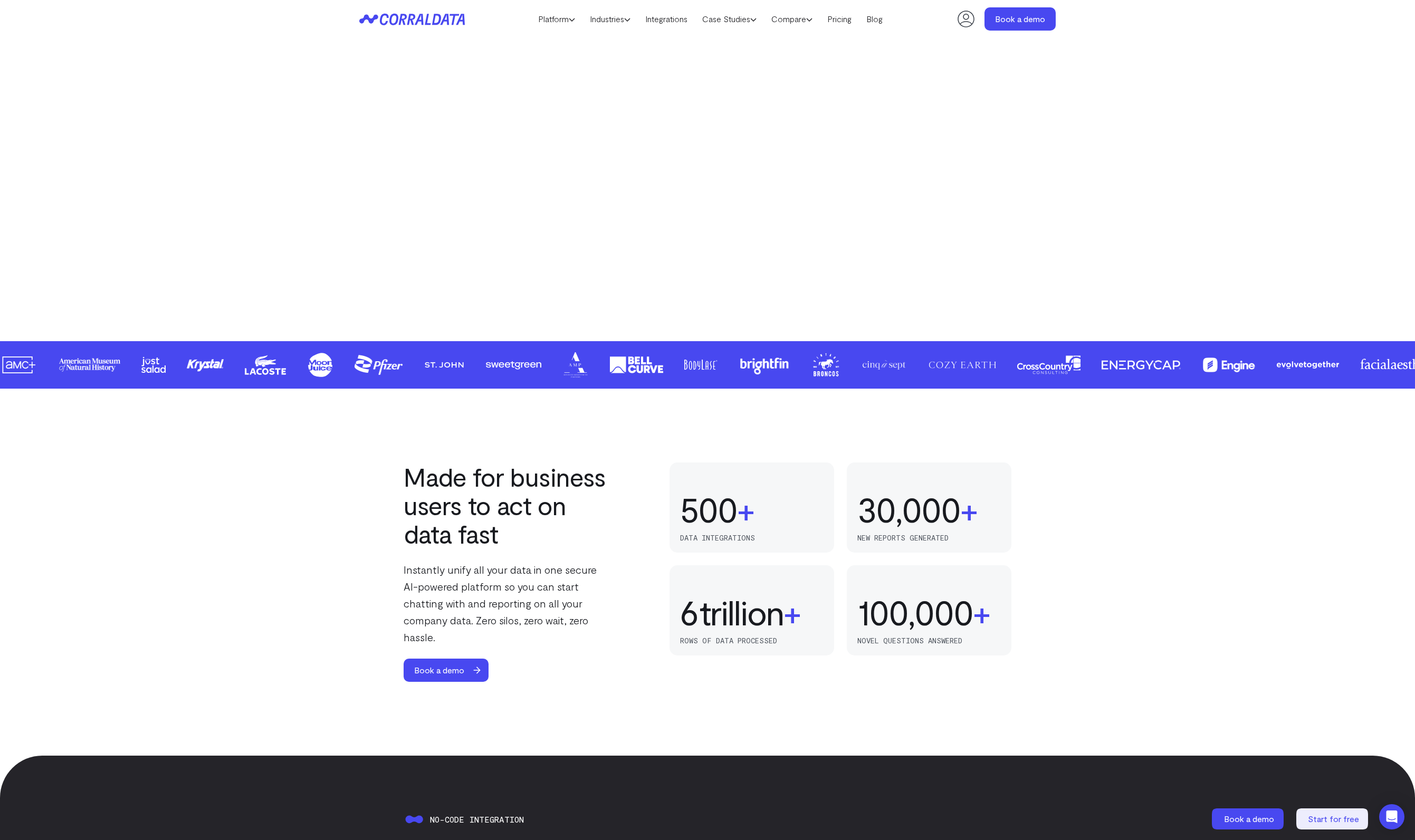
scroll to position [267, 0]
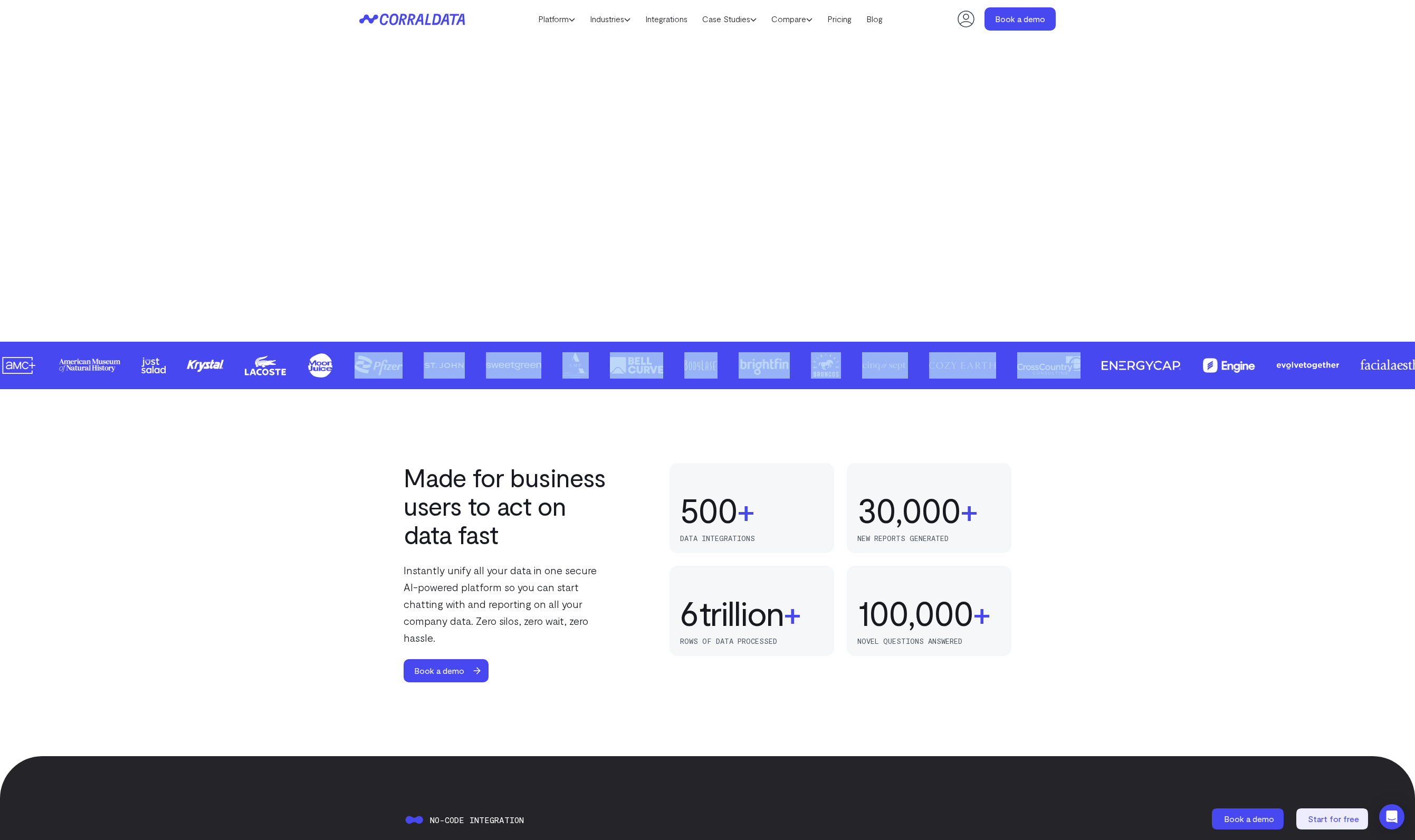
drag, startPoint x: 413, startPoint y: 350, endPoint x: 1188, endPoint y: 382, distance: 775.7
click at [1188, 382] on section at bounding box center [707, 365] width 1415 height 47
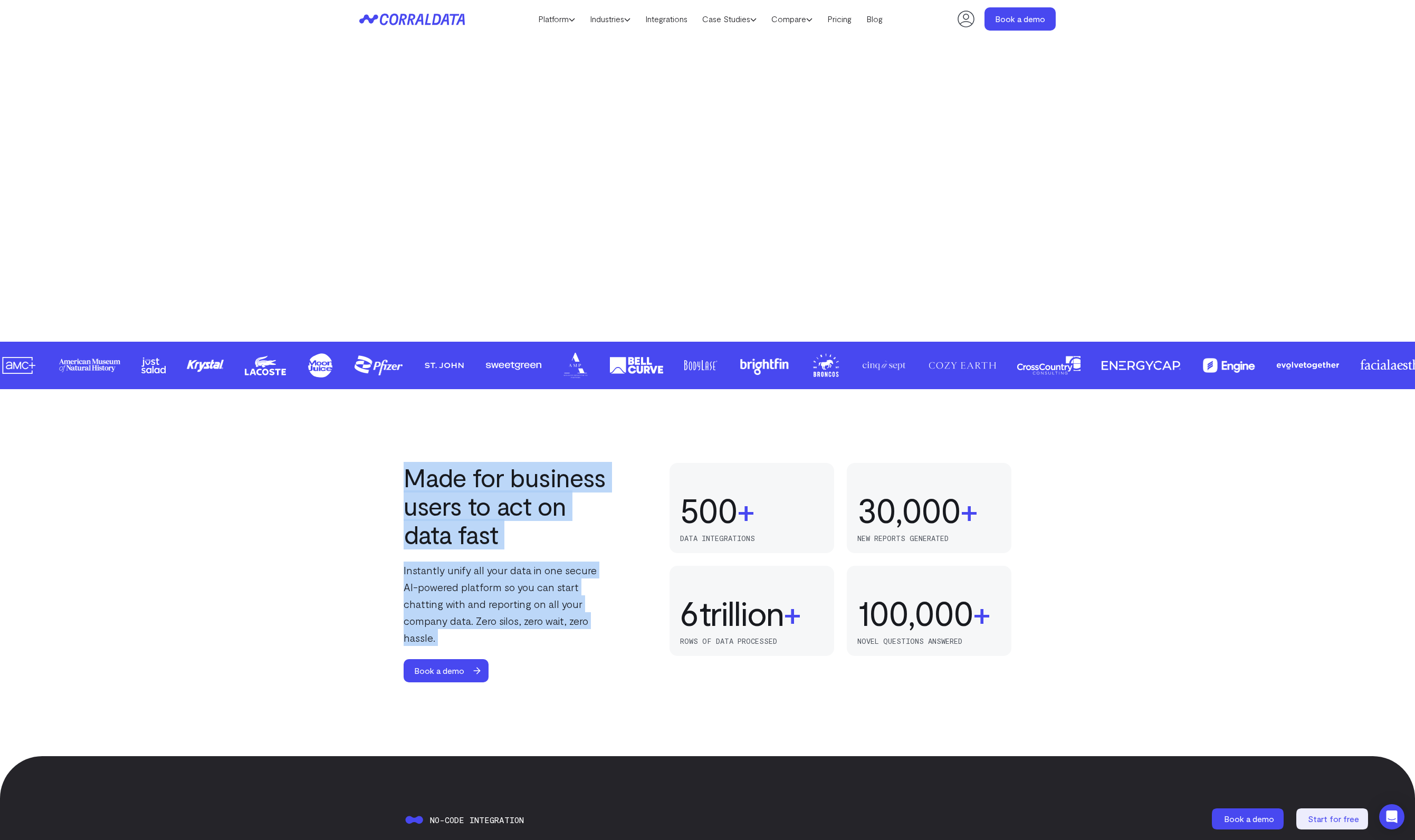
drag, startPoint x: 410, startPoint y: 485, endPoint x: 637, endPoint y: 639, distance: 274.3
click at [637, 639] on div "Made for business users to act on data fast Instantly unify all your data in on…" at bounding box center [708, 573] width 608 height 220
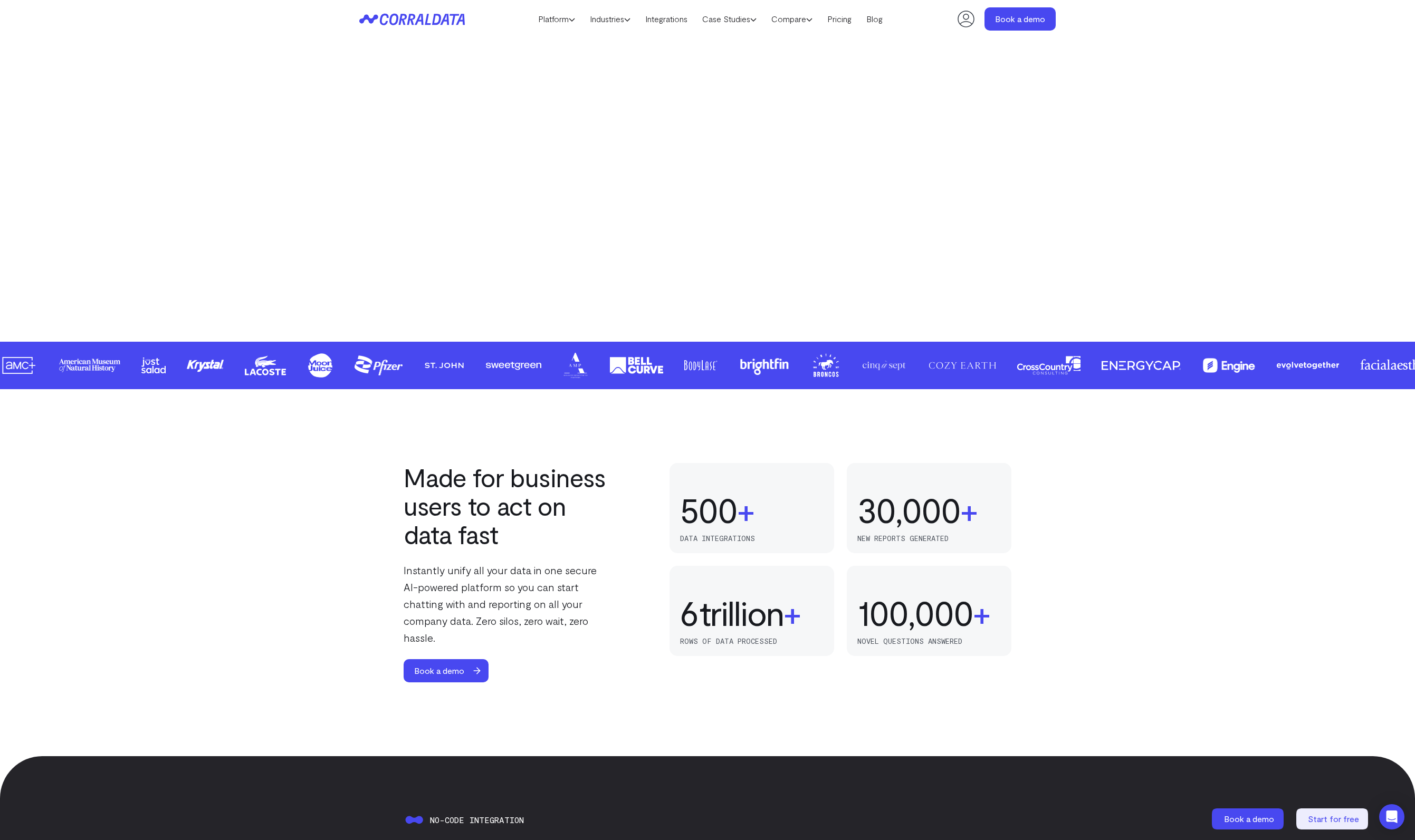
click at [636, 639] on div "Made for business users to act on data fast Instantly unify all your data in on…" at bounding box center [708, 573] width 608 height 220
drag, startPoint x: 563, startPoint y: 628, endPoint x: 347, endPoint y: 564, distance: 225.3
click at [347, 564] on div "Made for business users to act on data fast Instantly unify all your data in on…" at bounding box center [708, 573] width 760 height 220
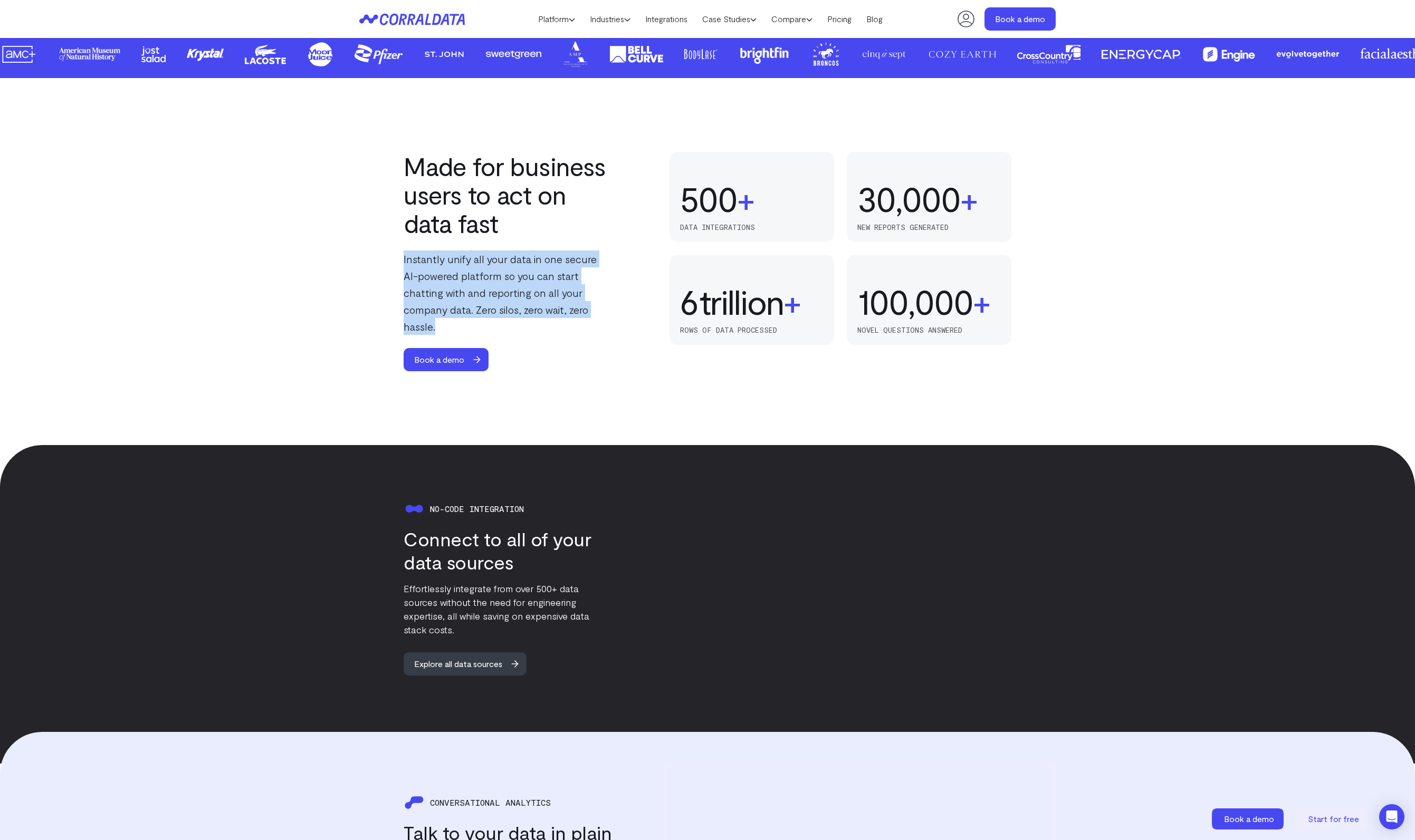
scroll to position [741, 0]
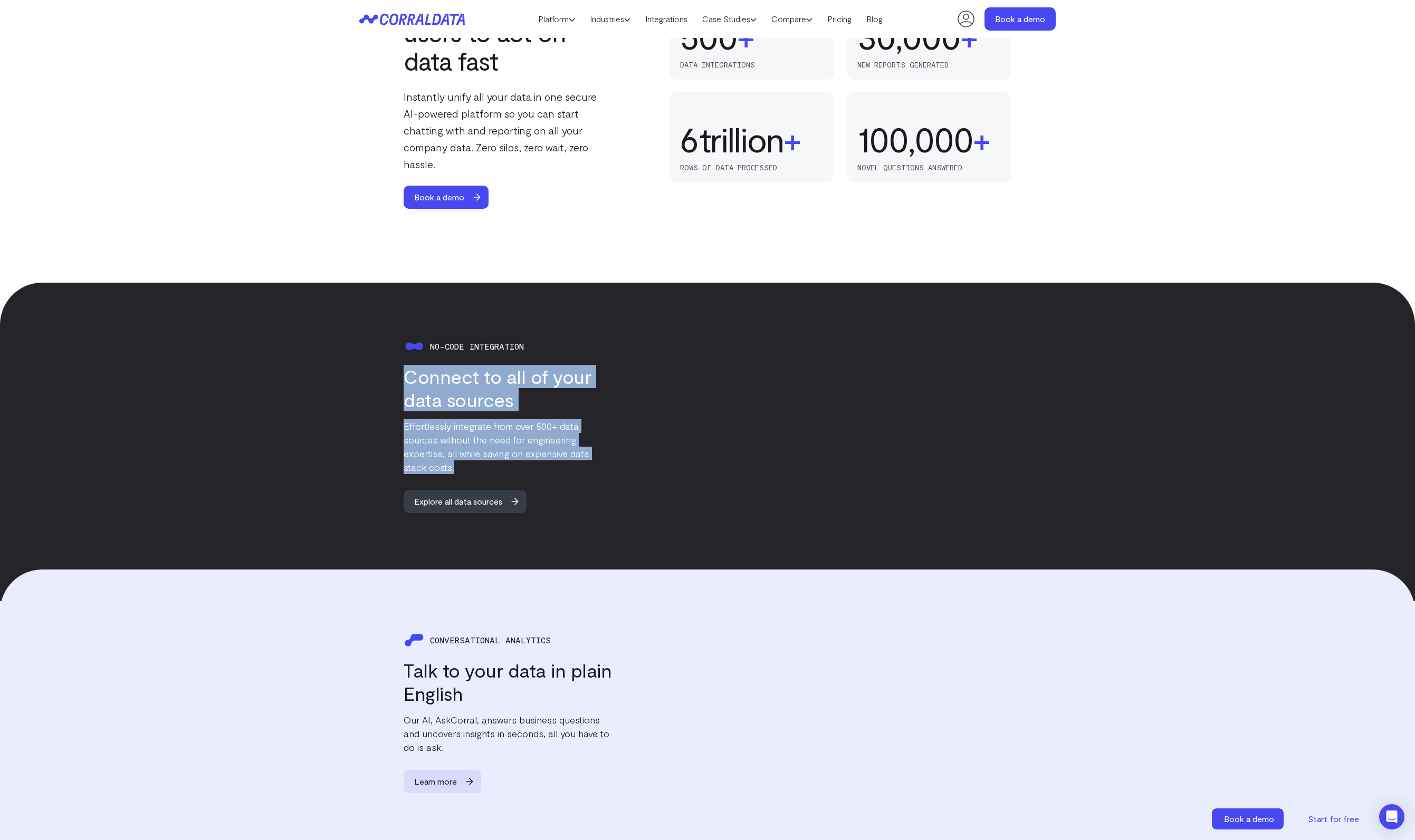
drag, startPoint x: 392, startPoint y: 368, endPoint x: 514, endPoint y: 454, distance: 149.3
click at [514, 454] on div "No-code integration Connect to all of your data sources Effortlessly integrate …" at bounding box center [486, 424] width 253 height 177
click at [514, 454] on p "Effortlessly integrate from over 500+ data sources without the need for enginee…" at bounding box center [508, 446] width 209 height 55
drag, startPoint x: 489, startPoint y: 449, endPoint x: 360, endPoint y: 409, distance: 135.1
click at [360, 409] on div "No-code integration Connect to all of your data sources Effortlessly integrate …" at bounding box center [486, 424] width 253 height 177
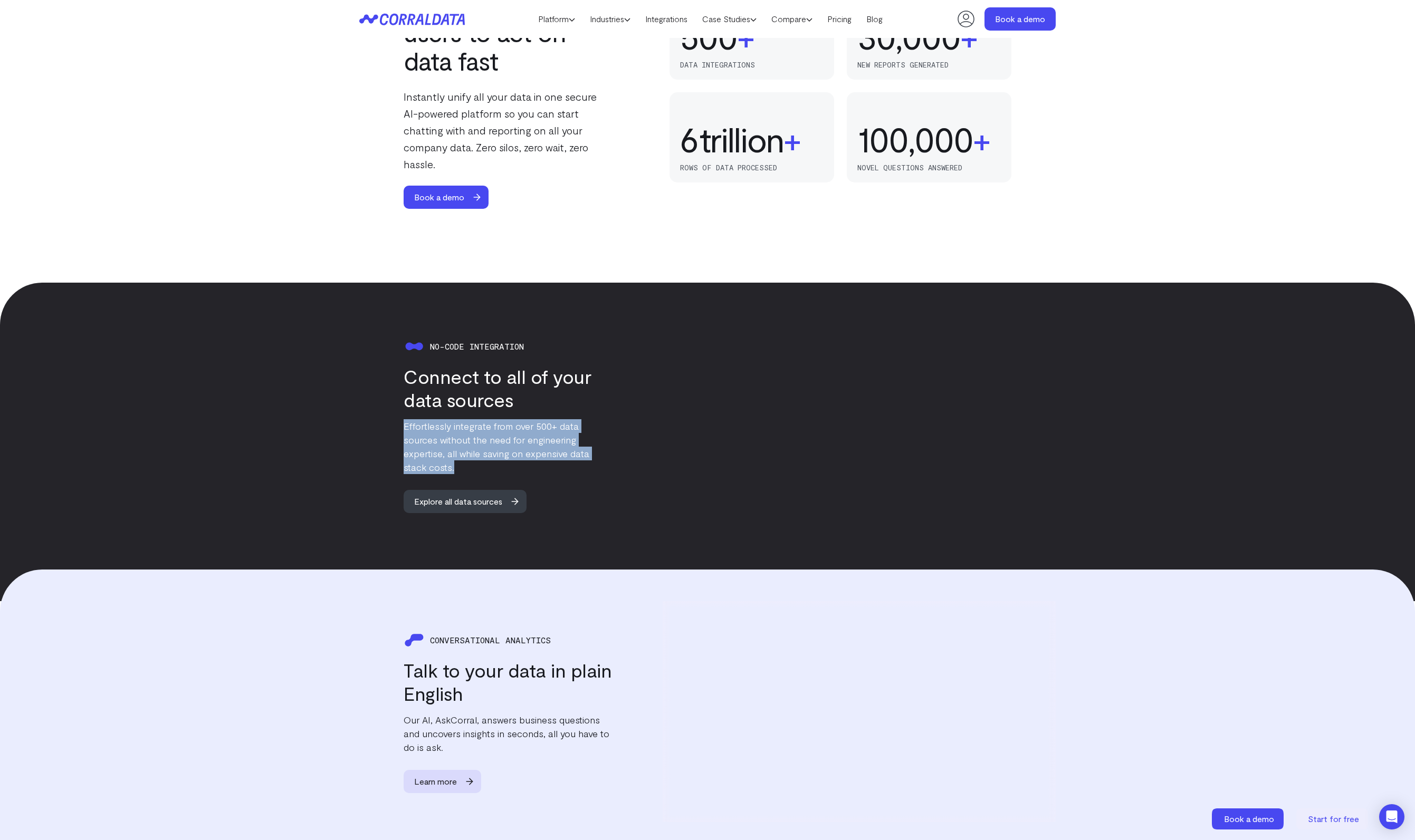
click at [360, 409] on div "No-code integration Connect to all of your data sources Effortlessly integrate …" at bounding box center [486, 424] width 253 height 177
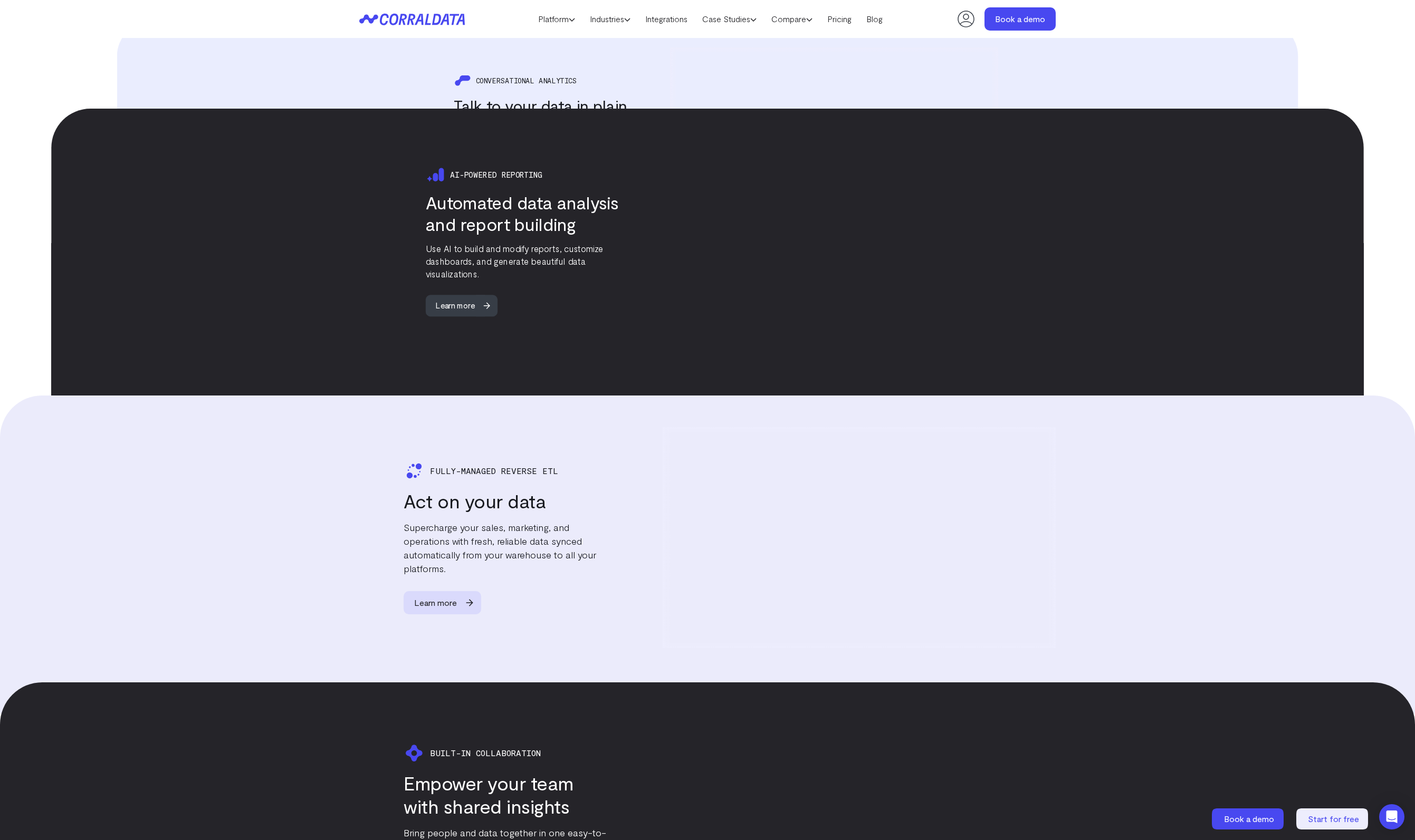
scroll to position [1651, 0]
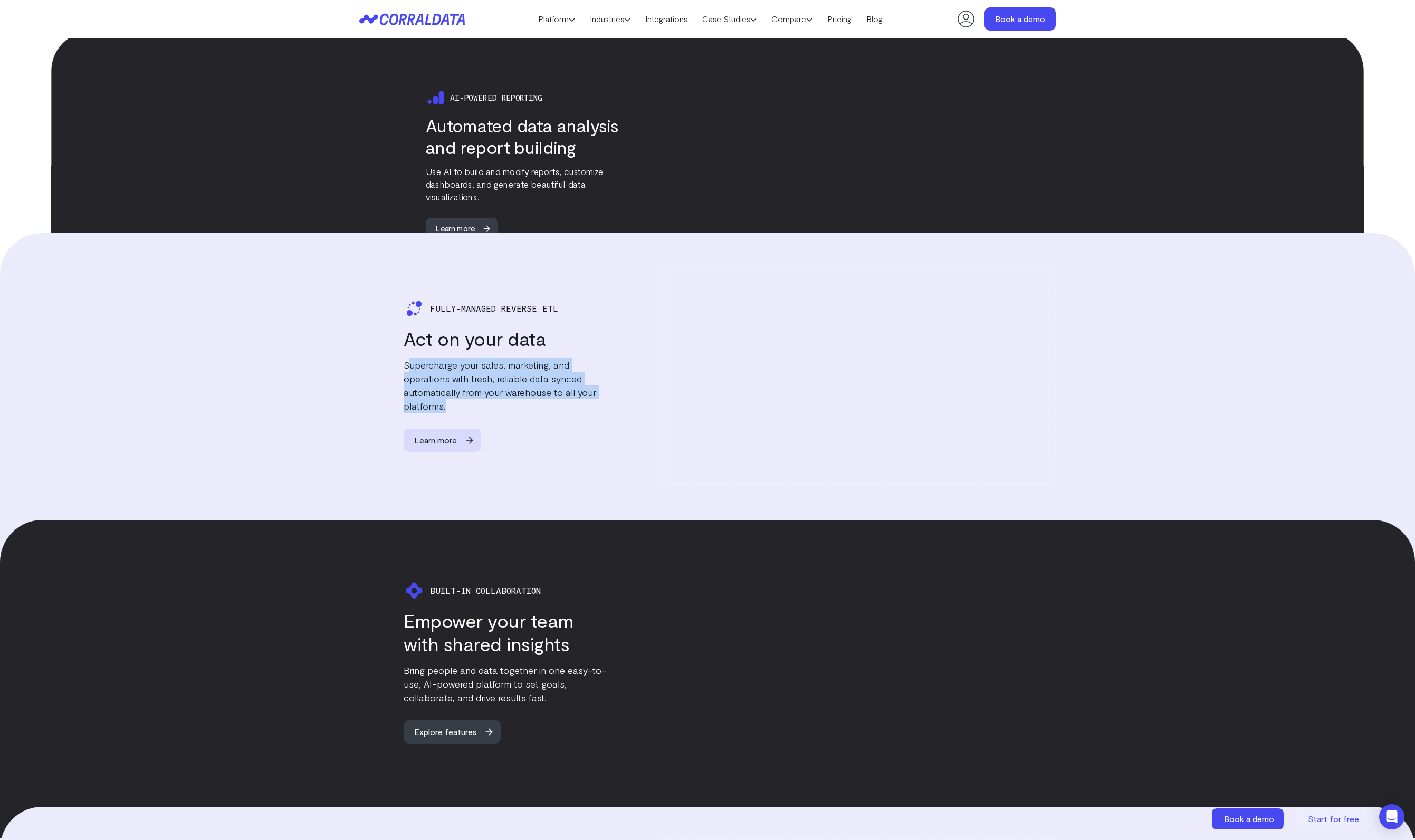
drag, startPoint x: 408, startPoint y: 346, endPoint x: 570, endPoint y: 394, distance: 169.0
click at [570, 394] on p "Supercharge your sales, marketing, and operations with fresh, reliable data syn…" at bounding box center [508, 385] width 209 height 55
click at [570, 395] on p "Supercharge your sales, marketing, and operations with fresh, reliable data syn…" at bounding box center [508, 385] width 209 height 55
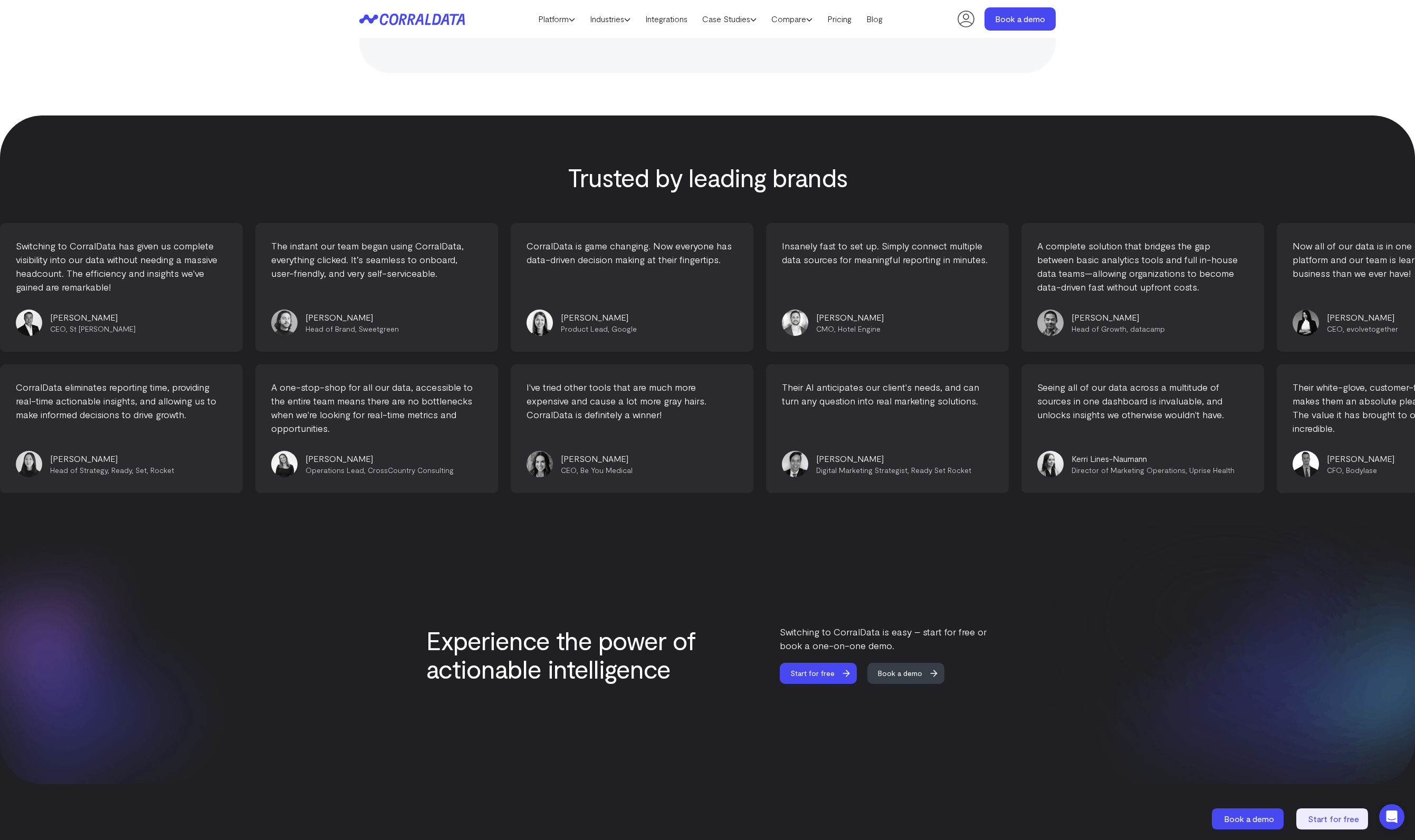
scroll to position [4227, 0]
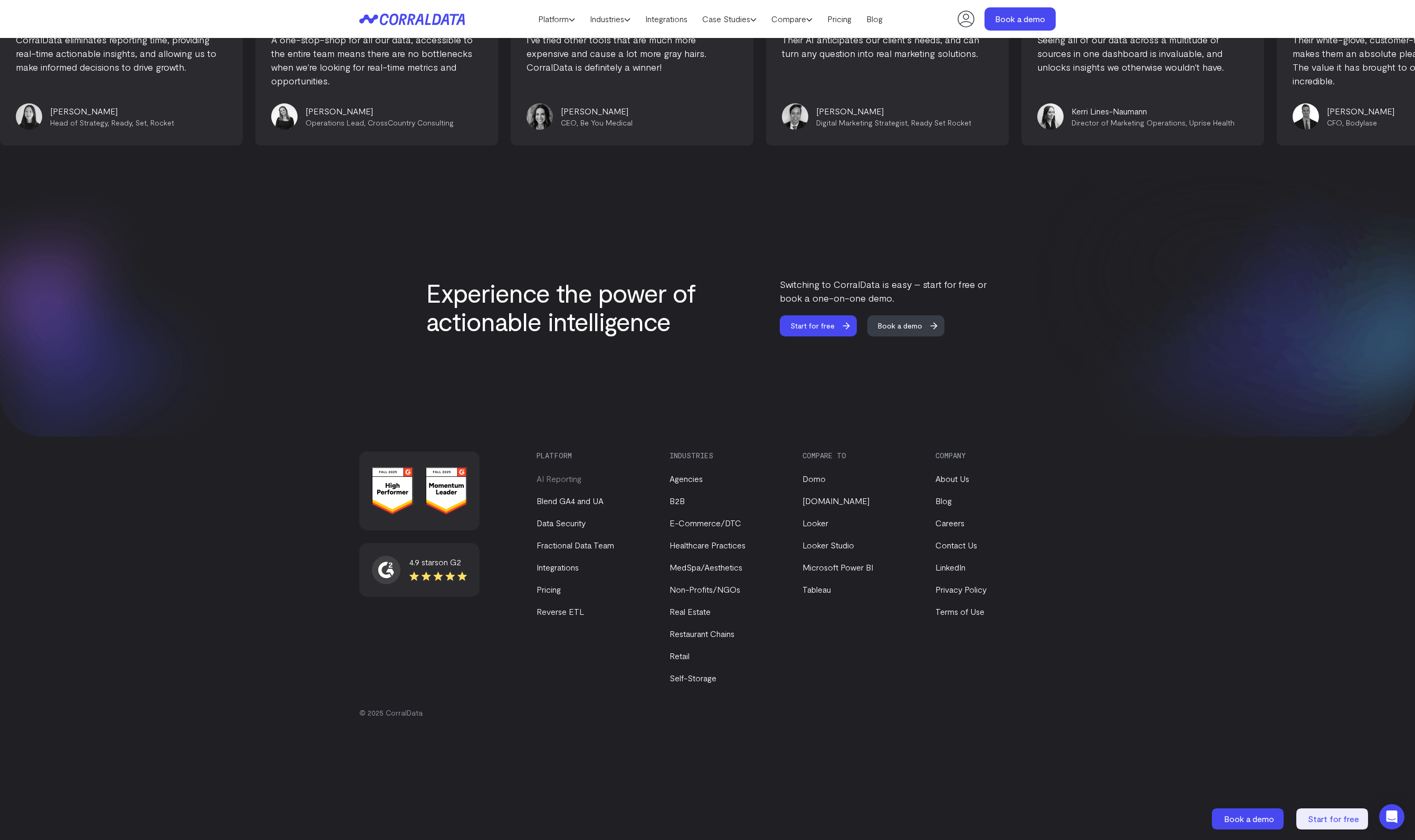
click at [562, 481] on link "AI Reporting" at bounding box center [559, 479] width 45 height 10
